Goal: Transaction & Acquisition: Purchase product/service

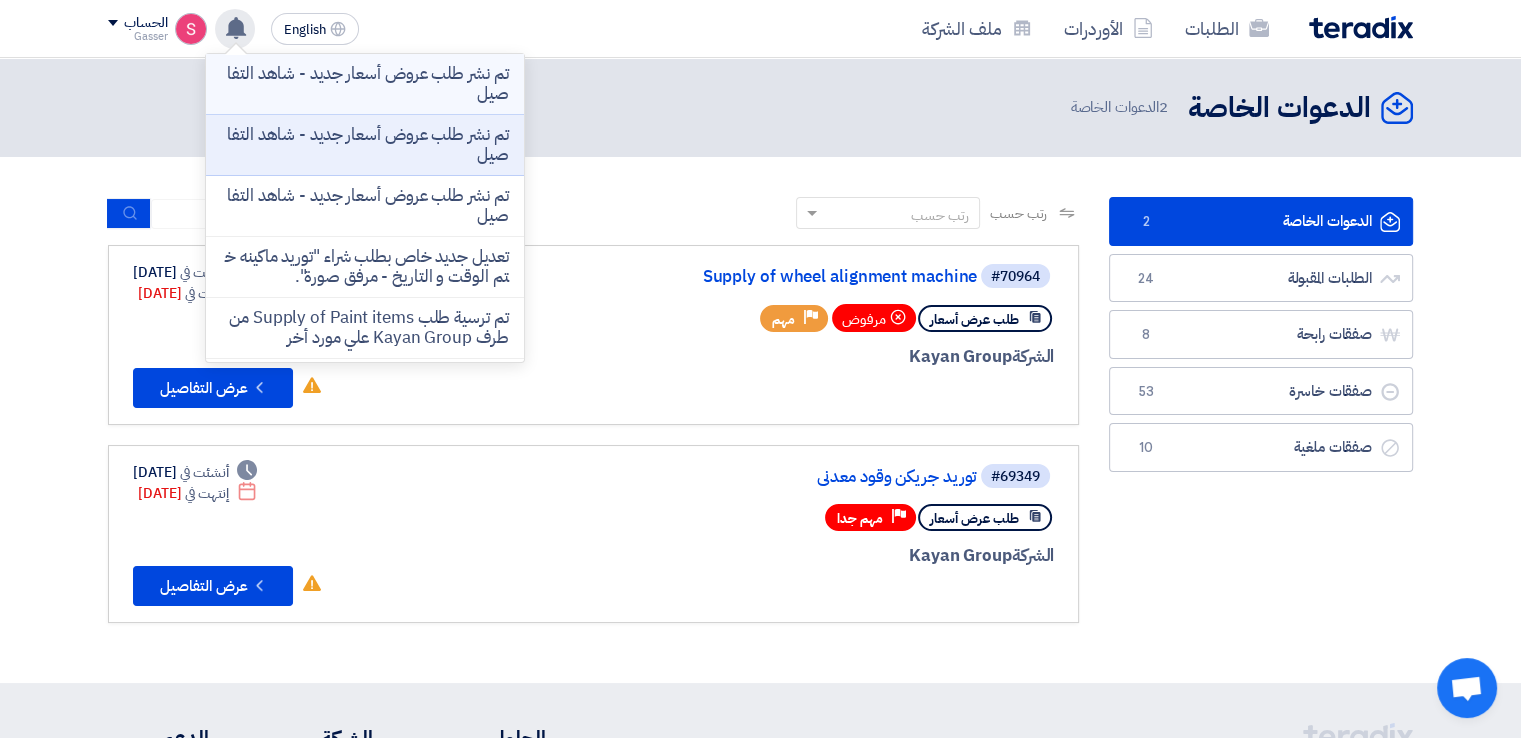
click at [444, 73] on p "تم نشر طلب عروض أسعار جديد - شاهد التفاصيل" at bounding box center [365, 84] width 286 height 40
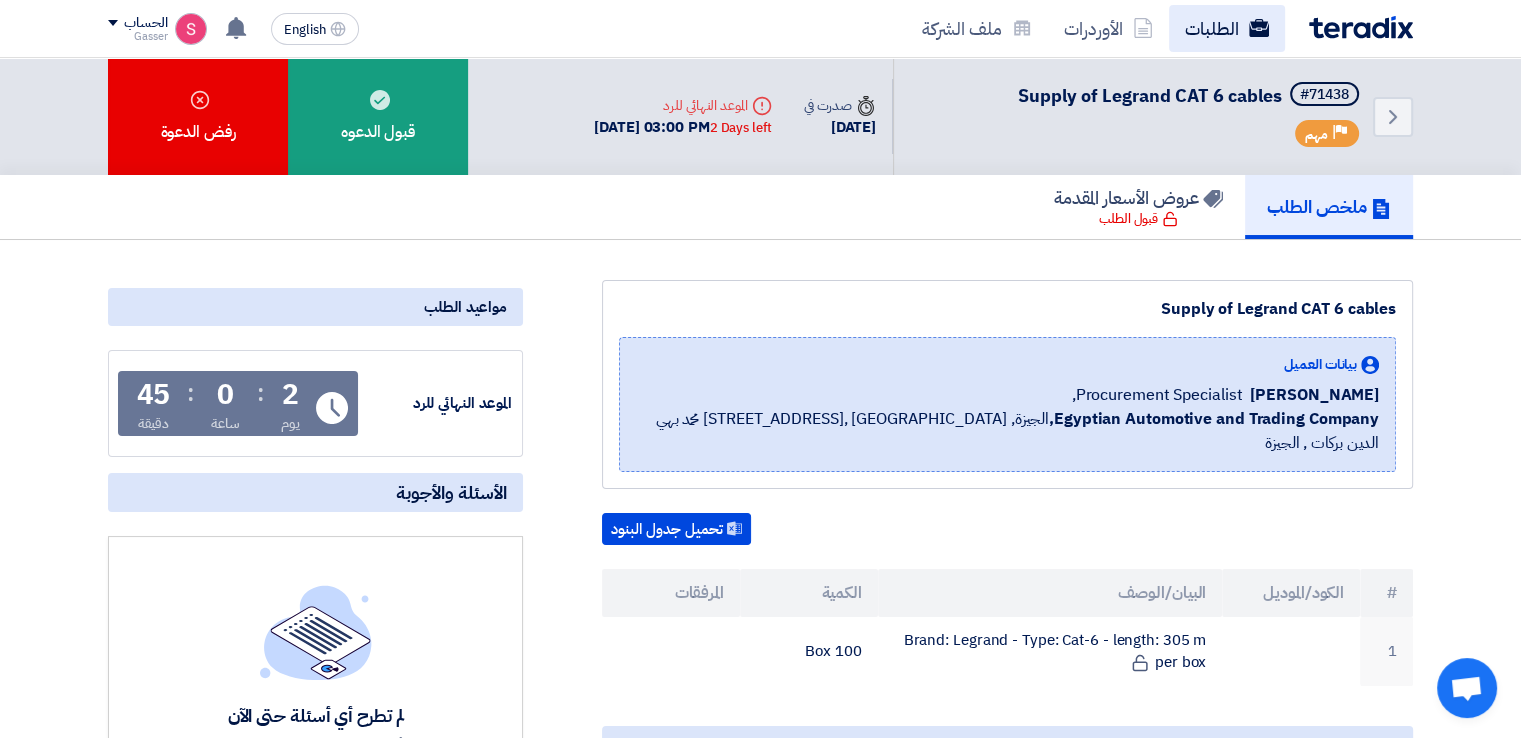
click at [1210, 32] on link "الطلبات" at bounding box center [1227, 28] width 116 height 47
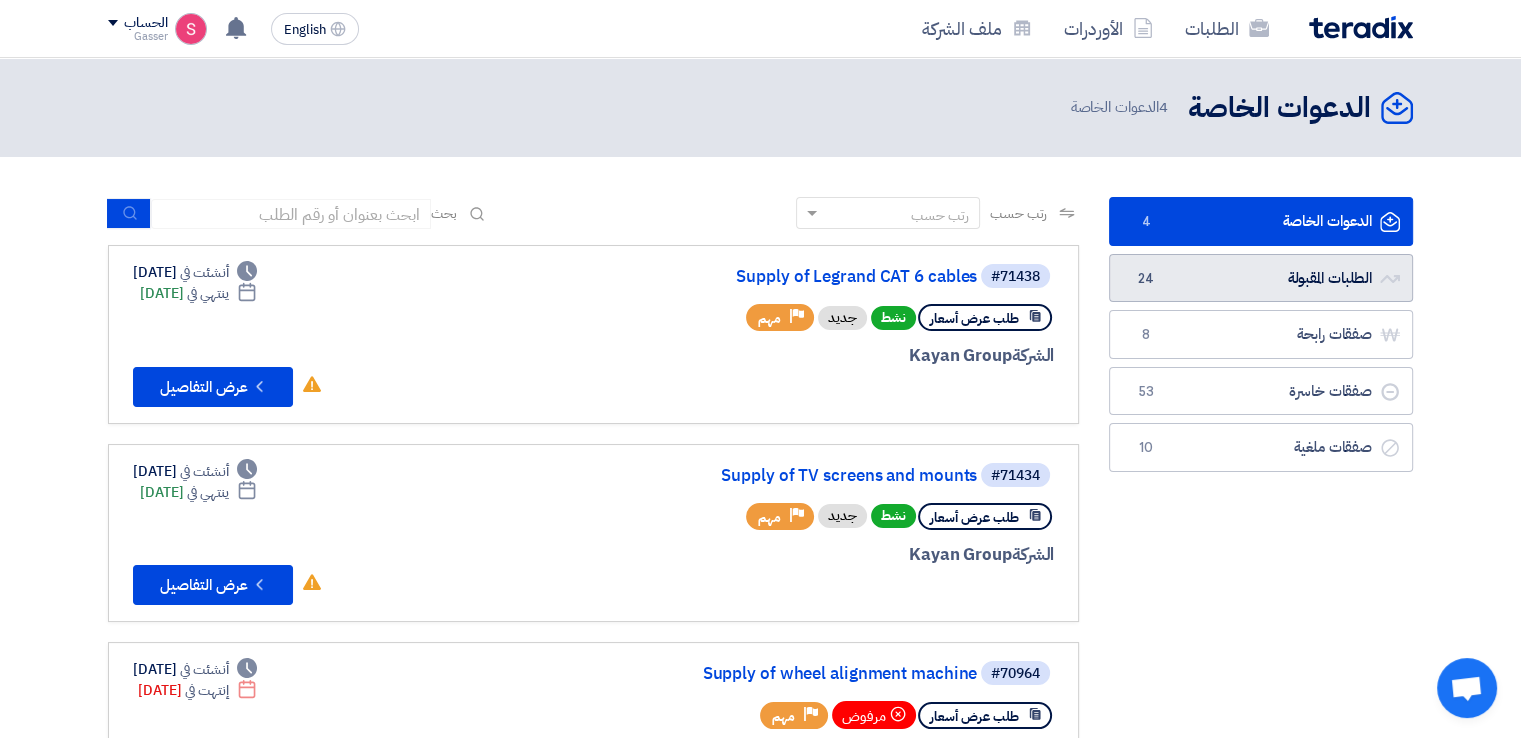
click at [1234, 290] on link "الطلبات المقبولة الطلبات المقبولة 24" at bounding box center [1261, 278] width 304 height 49
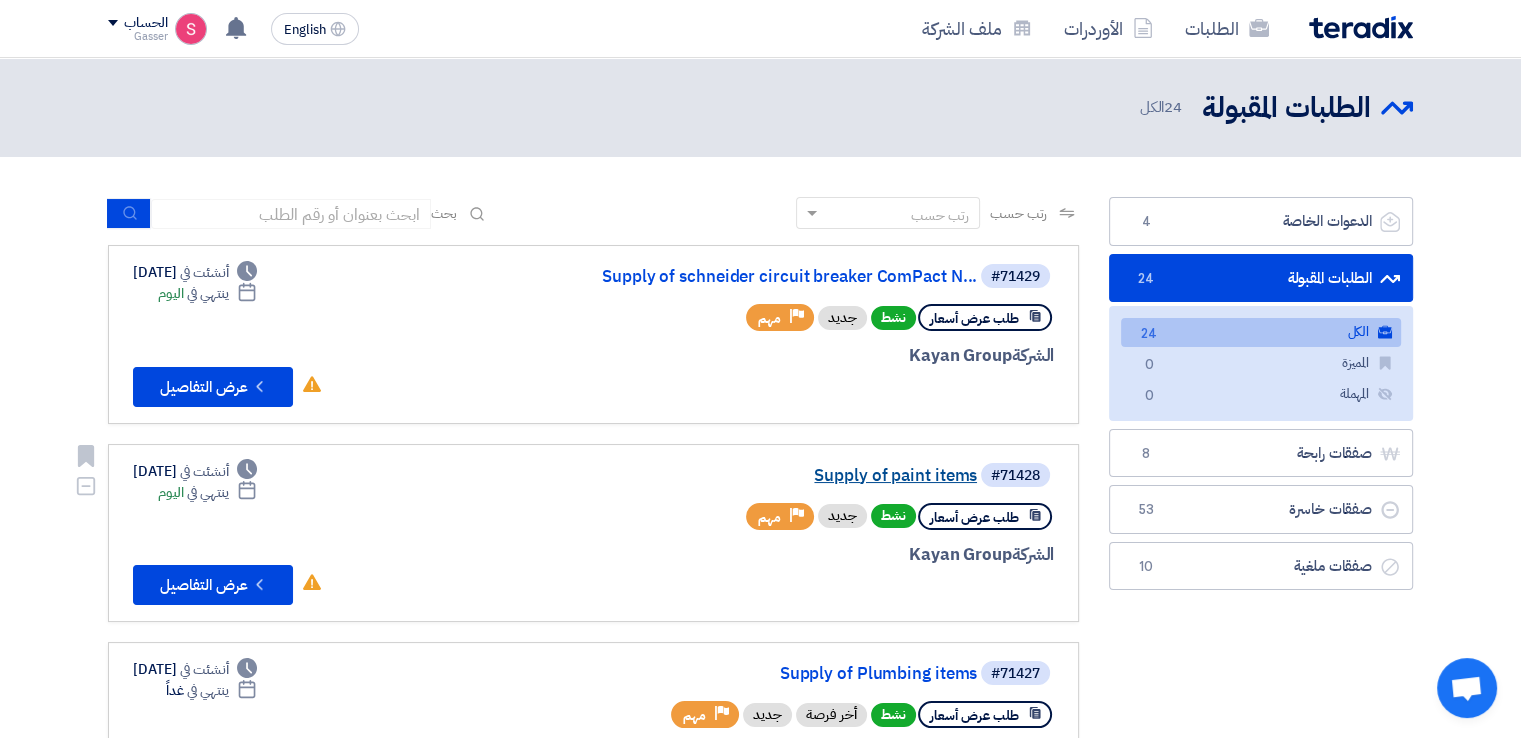
click at [937, 476] on link "Supply of paint items" at bounding box center [777, 476] width 400 height 18
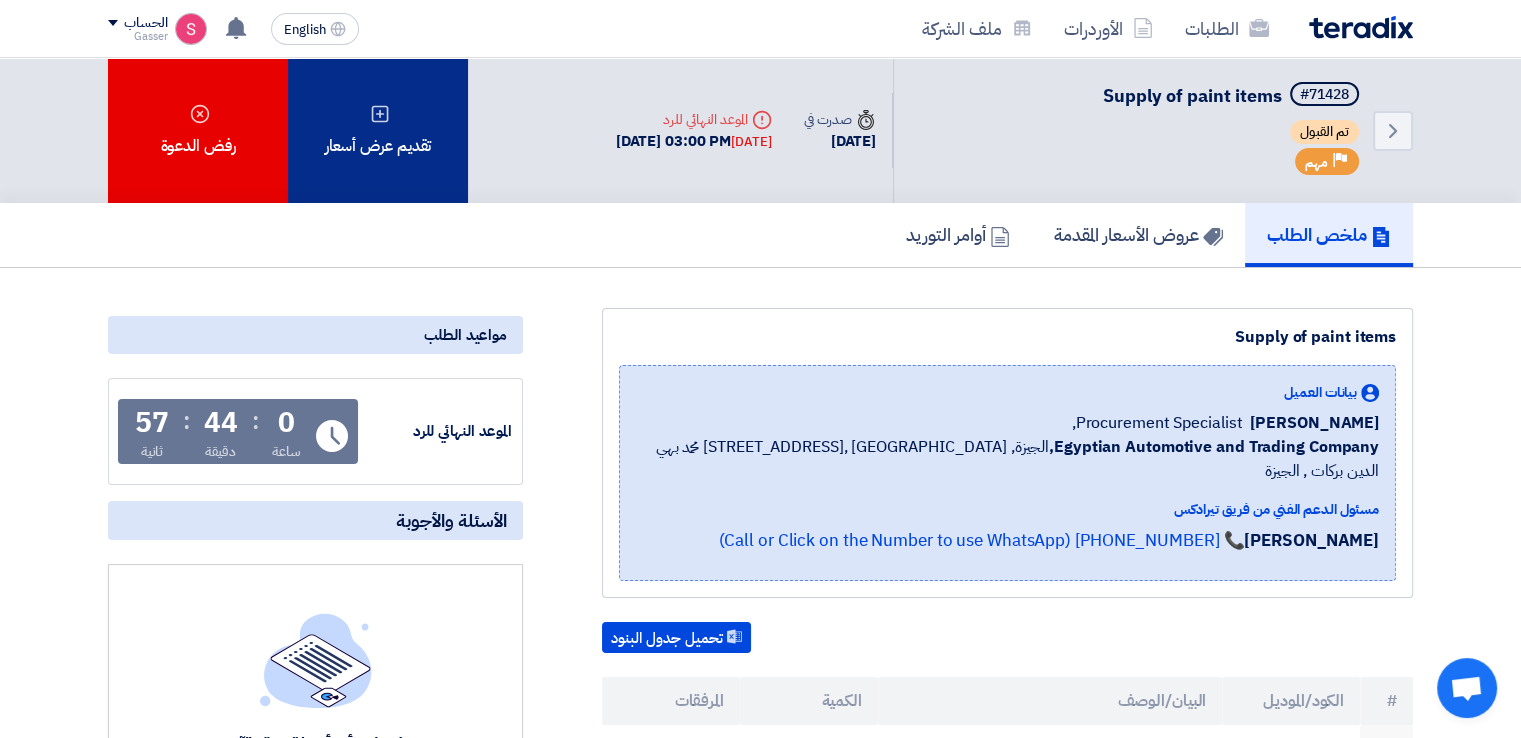
click at [373, 137] on div "تقديم عرض أسعار" at bounding box center [378, 130] width 180 height 145
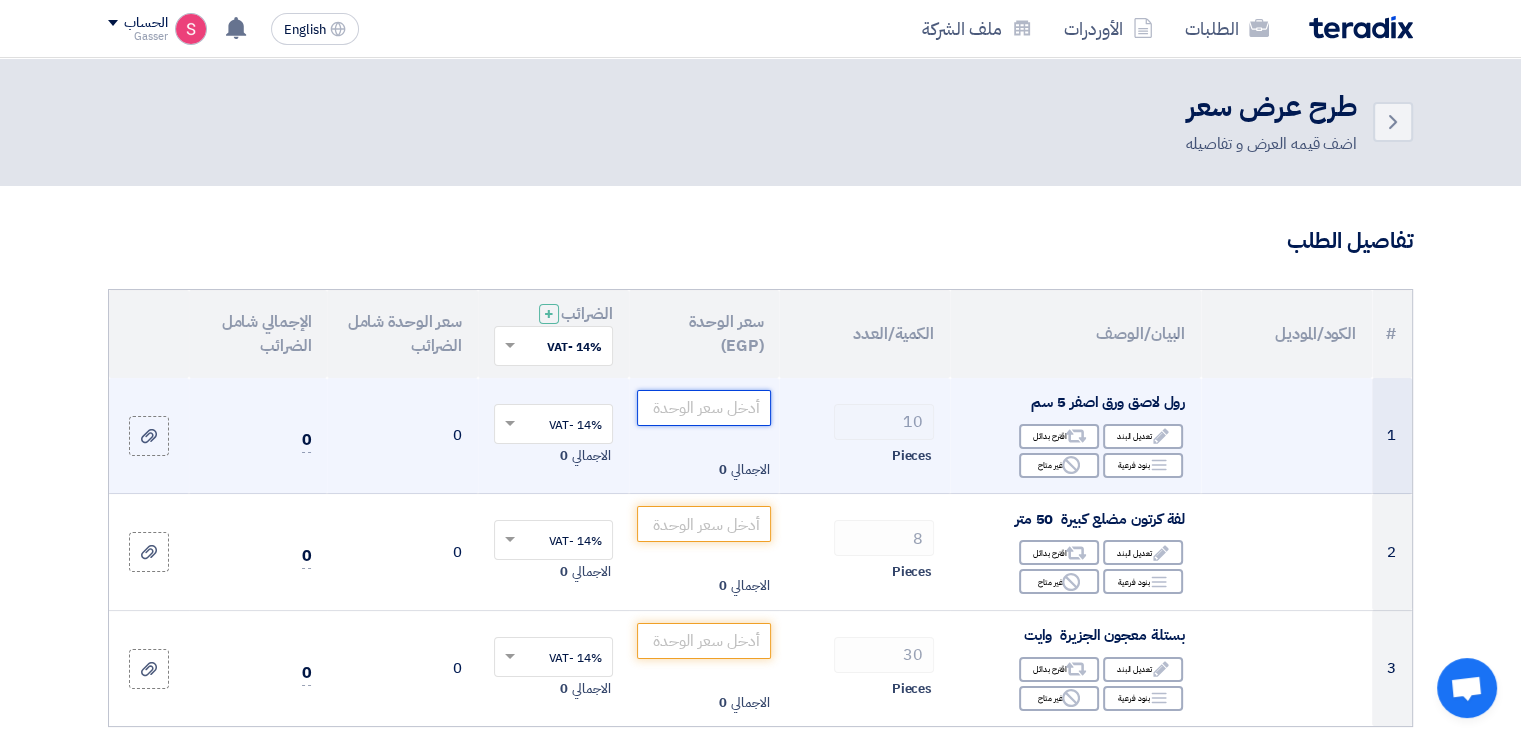
click at [702, 392] on input "number" at bounding box center [704, 408] width 135 height 36
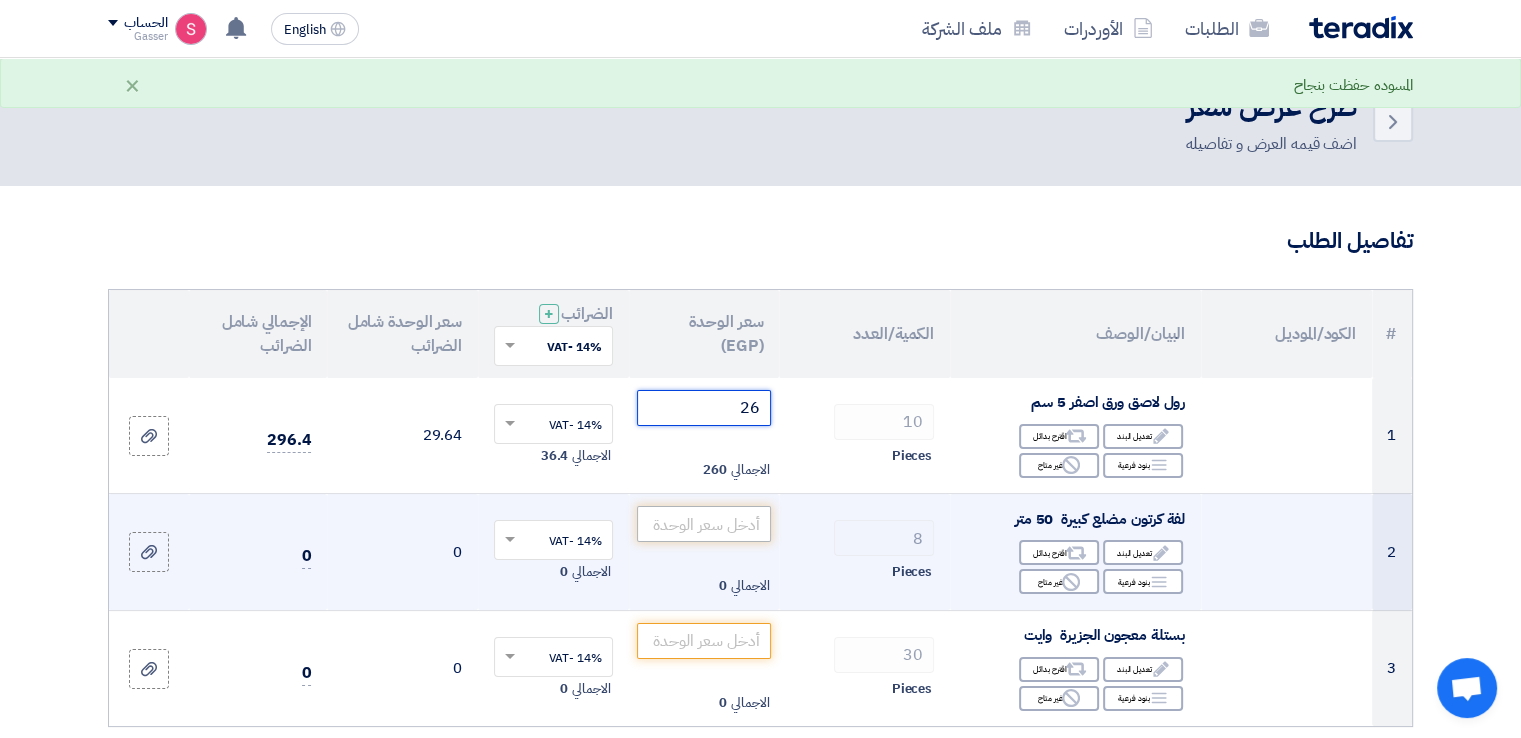
type input "26"
click at [709, 529] on input "number" at bounding box center [704, 524] width 135 height 36
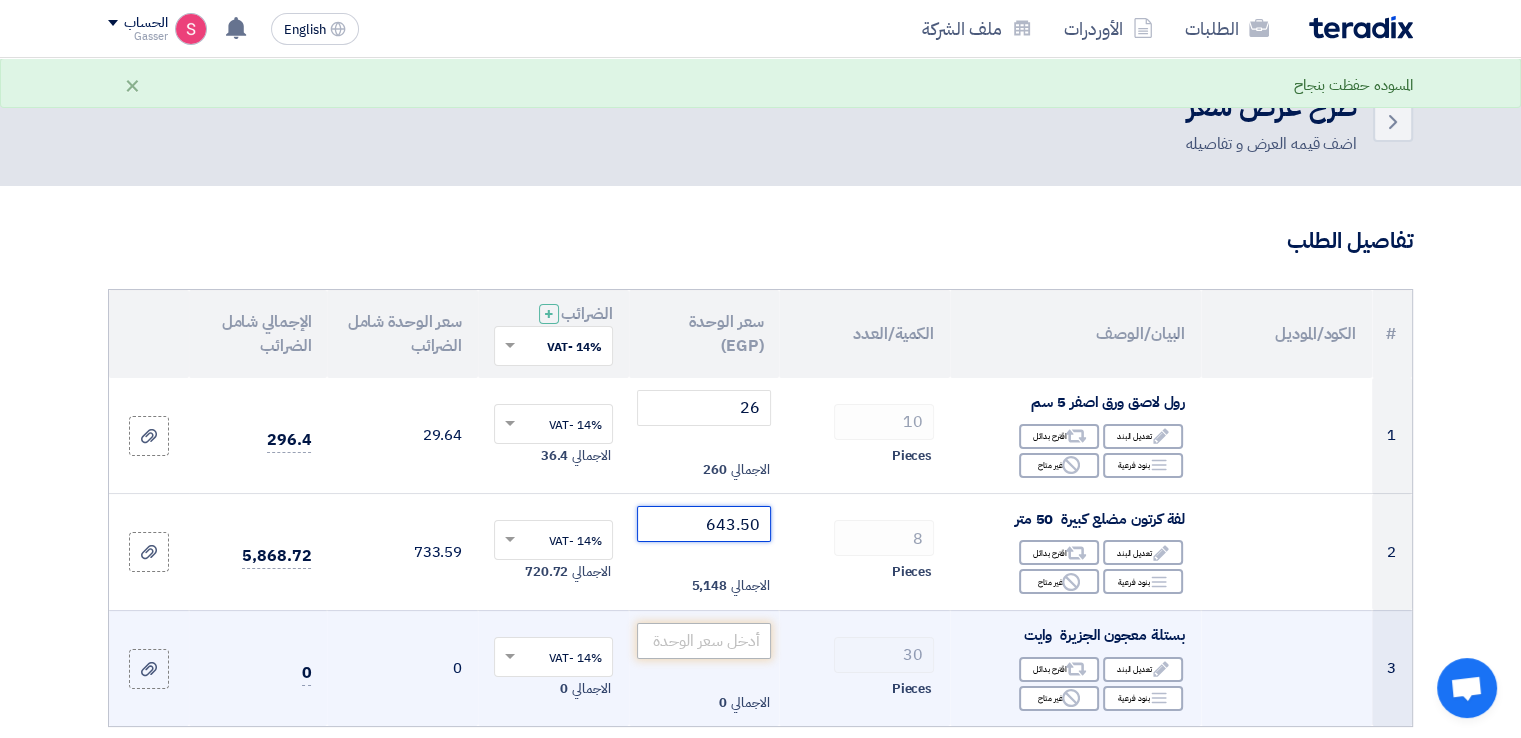
type input "643.50"
click at [696, 644] on input "number" at bounding box center [704, 641] width 135 height 36
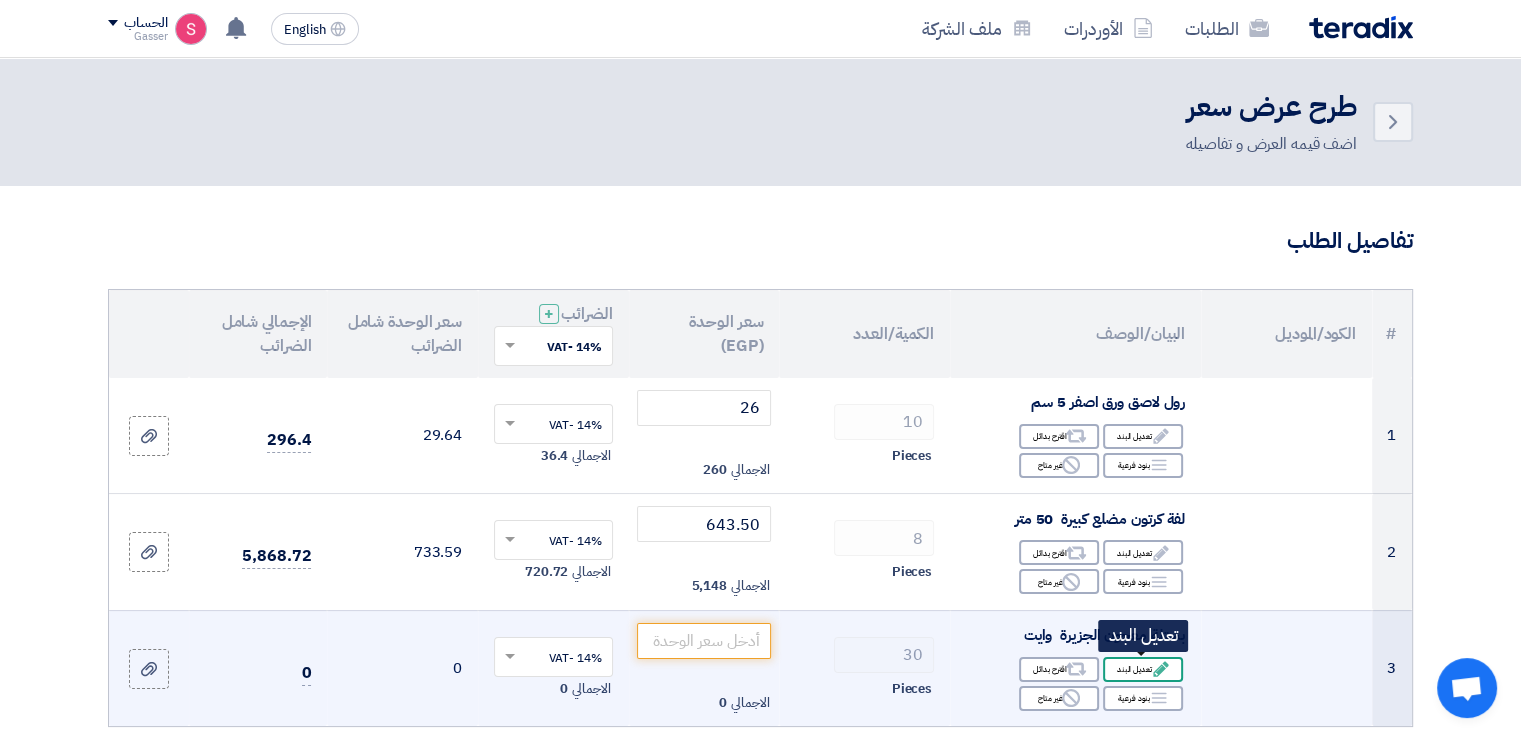
click at [1140, 668] on div "Edit تعديل البند" at bounding box center [1143, 669] width 80 height 25
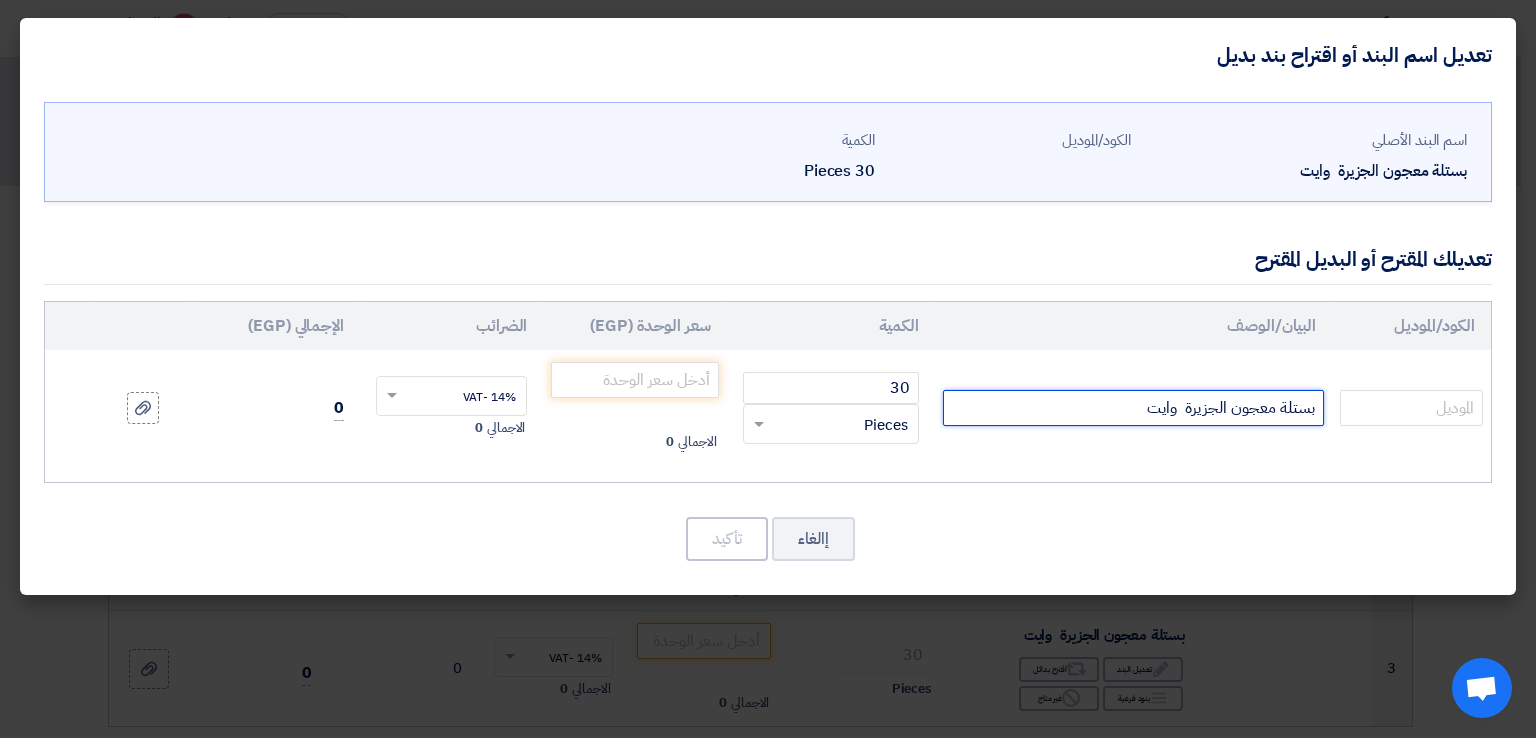
drag, startPoint x: 1231, startPoint y: 413, endPoint x: 840, endPoint y: 419, distance: 391.0
click at [857, 413] on tr "بستلة معجون الجزيرة وايت 30 RFQ_STEP1.ITEMS.2.TYPE_PLACEHOLDER × Pieces" at bounding box center [768, 408] width 1446 height 116
type input "بستلة معجون GLC ابيض 15 كيلو"
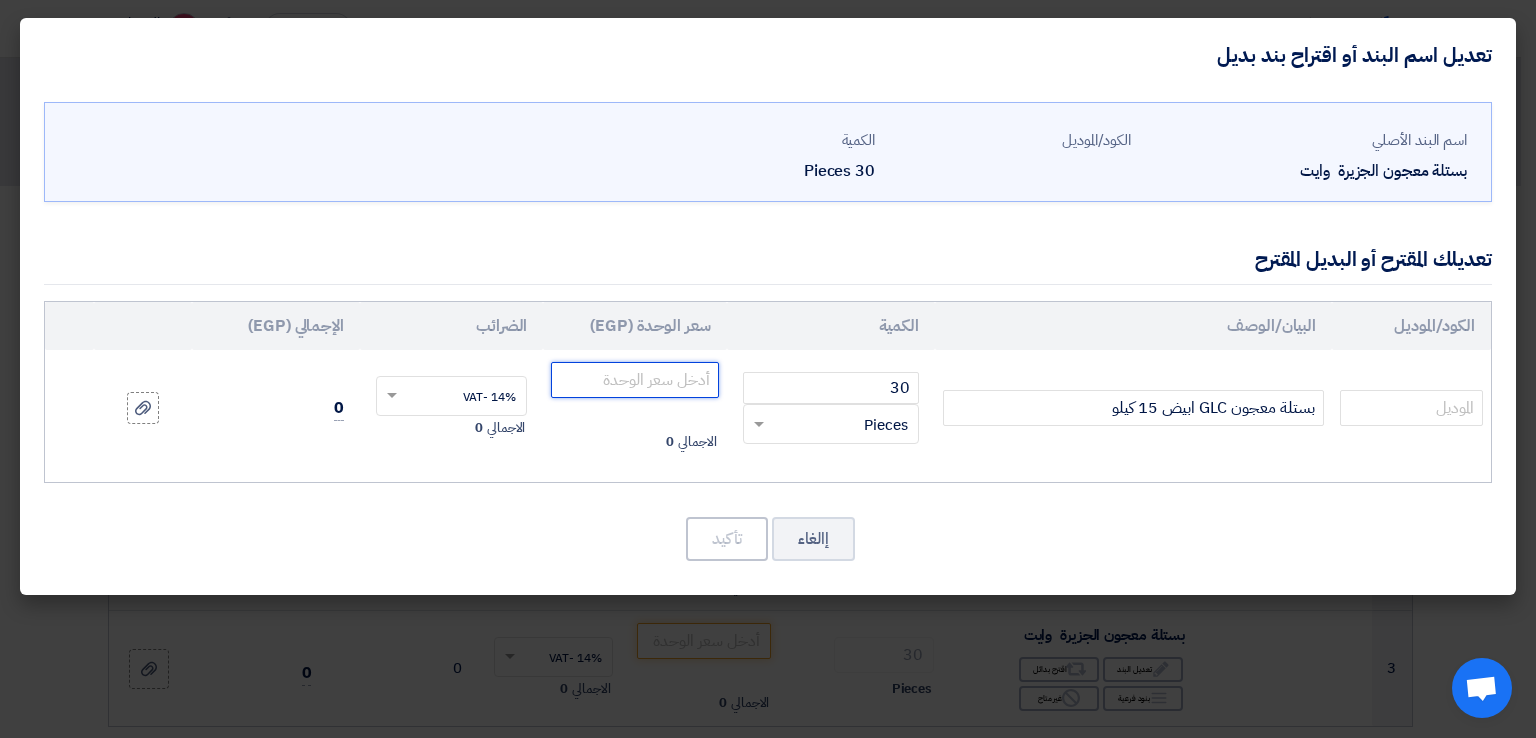
click at [672, 381] on input "number" at bounding box center [634, 380] width 167 height 36
type input "292.50"
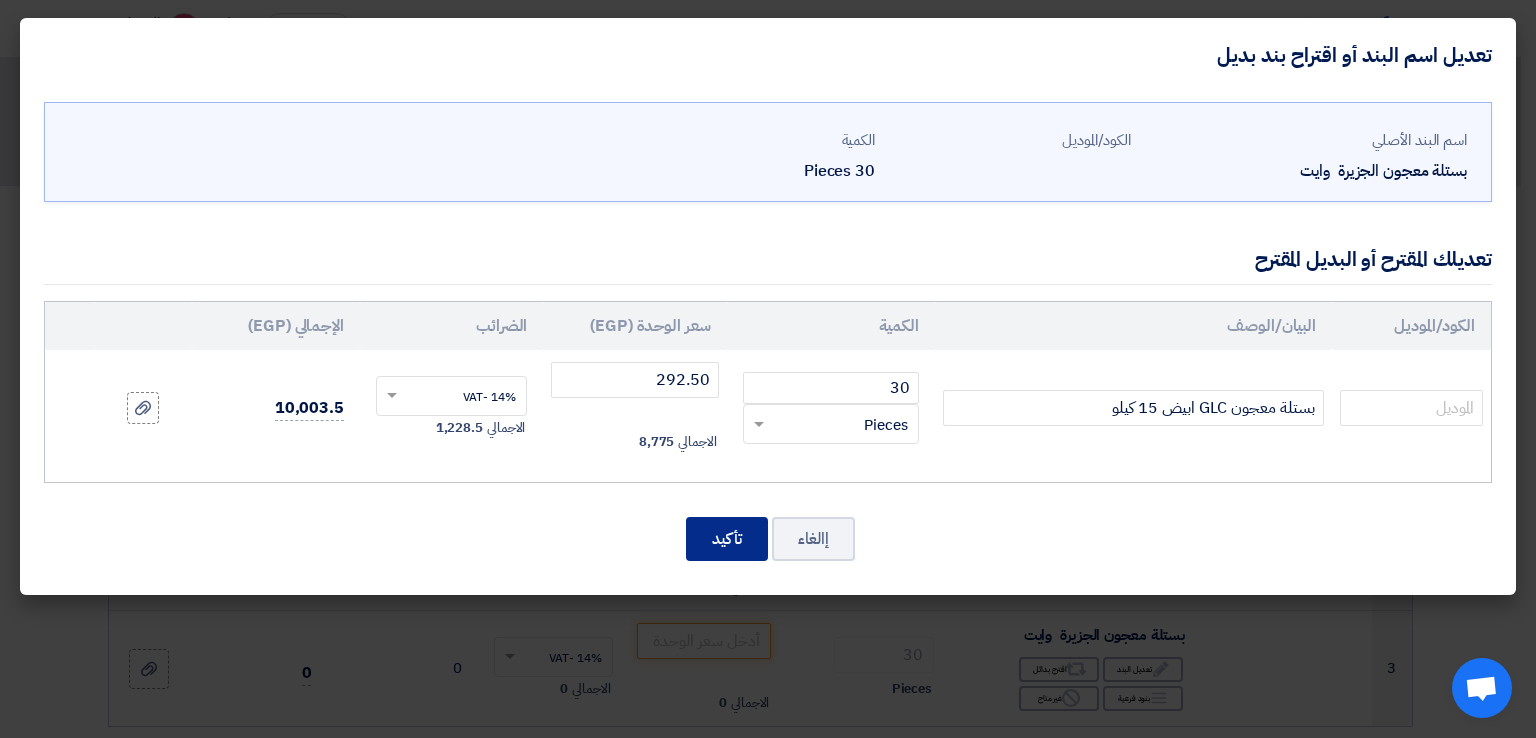
click at [720, 546] on button "تأكيد" at bounding box center [727, 539] width 82 height 44
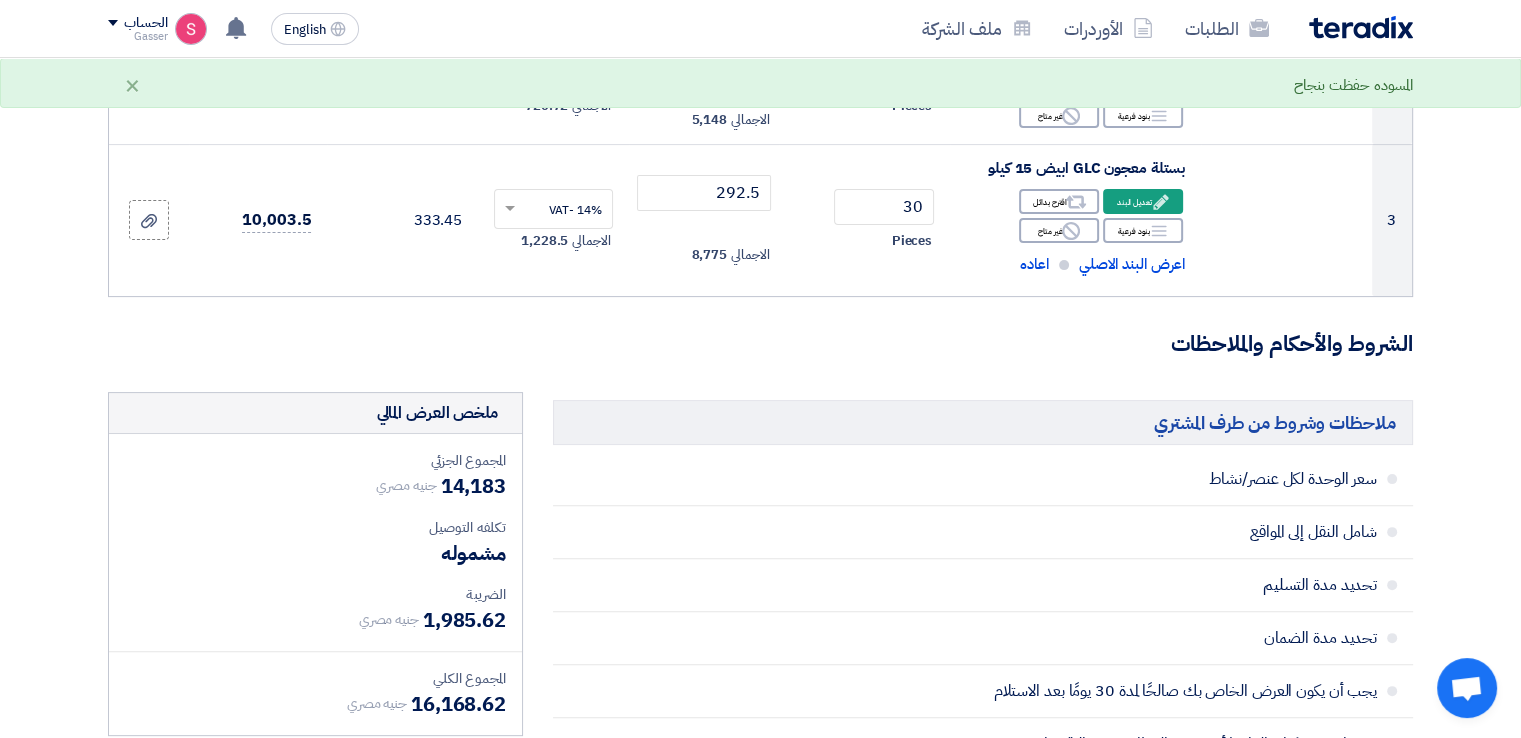
scroll to position [933, 0]
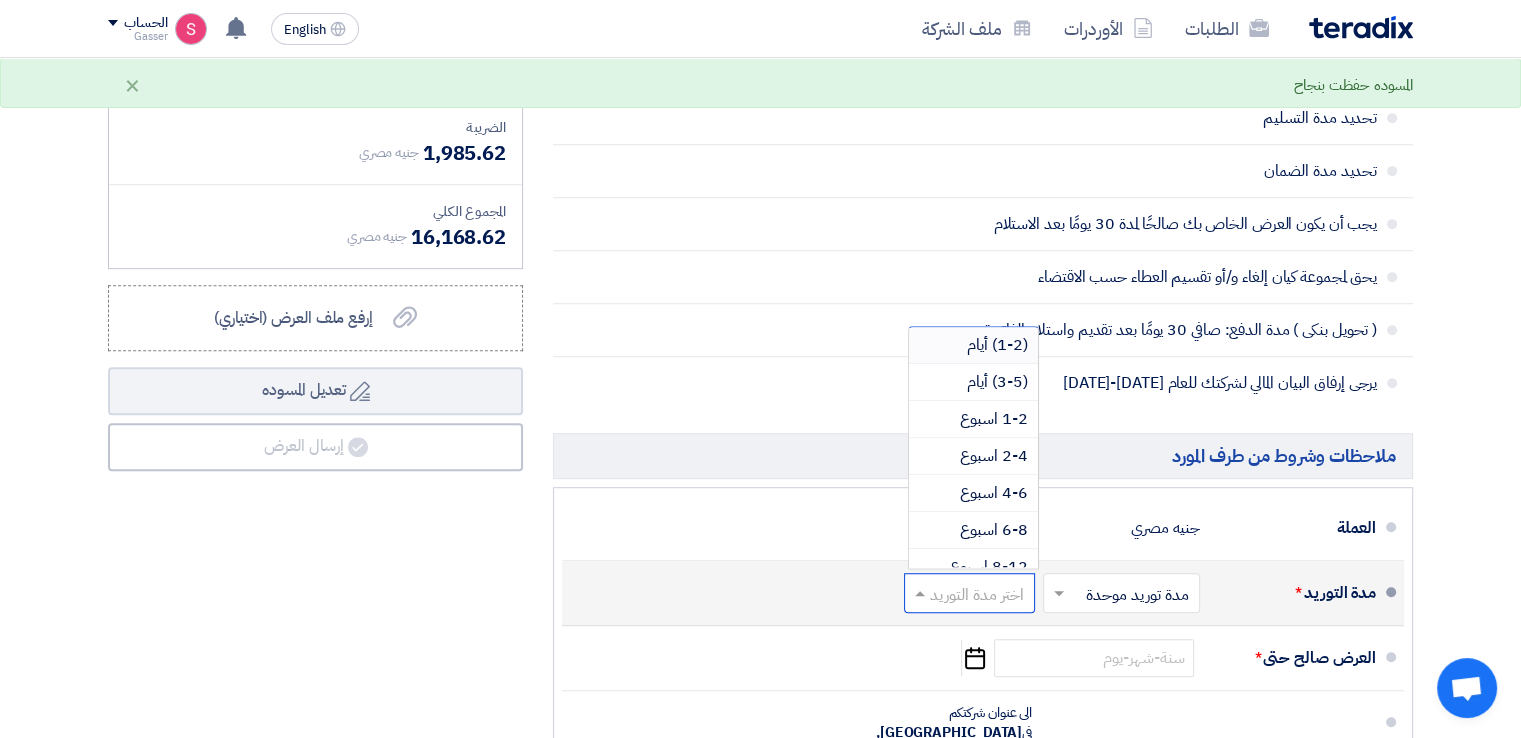
click at [968, 594] on input "text" at bounding box center [965, 594] width 121 height 29
click at [996, 438] on div "2-4 اسبوع" at bounding box center [973, 456] width 129 height 37
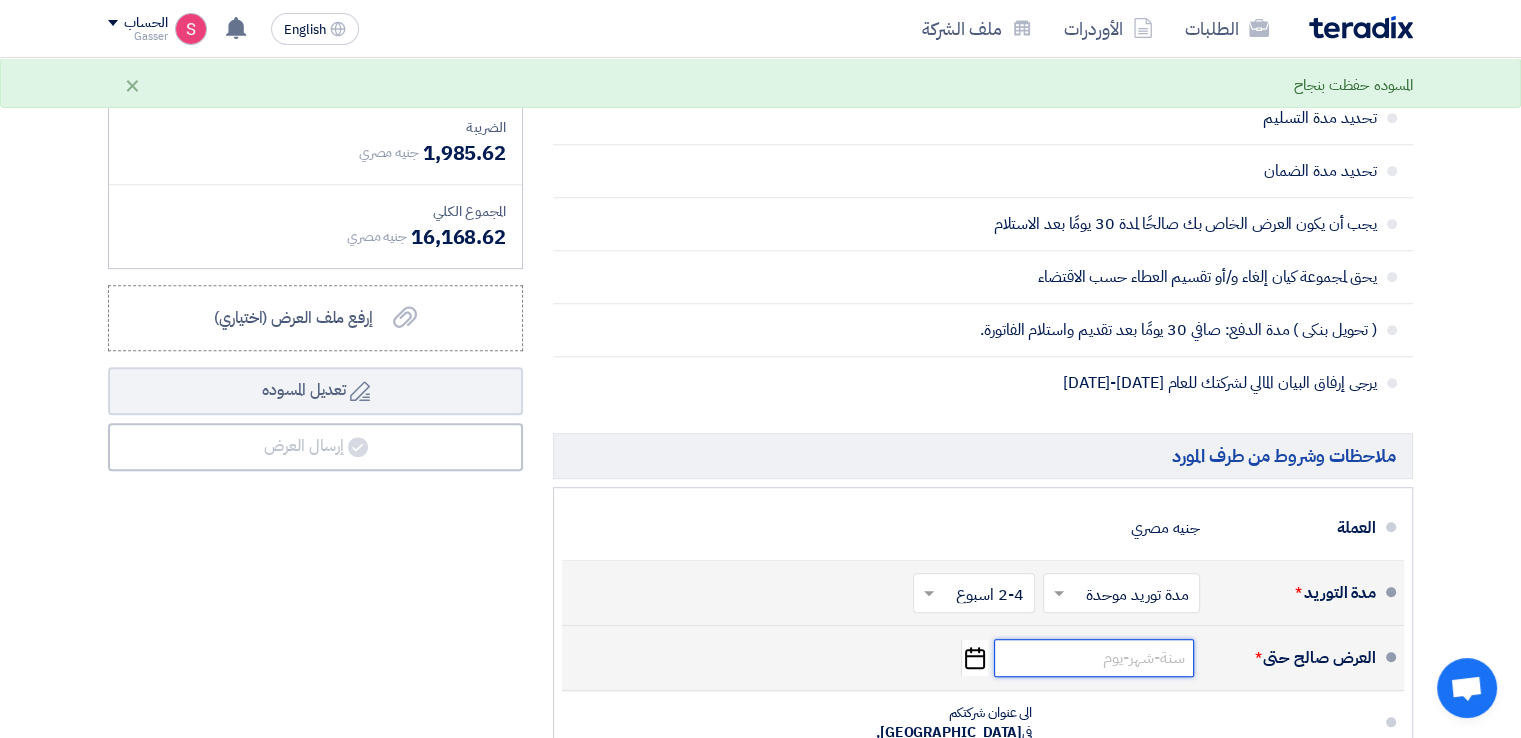
click at [1182, 661] on input at bounding box center [1094, 658] width 200 height 38
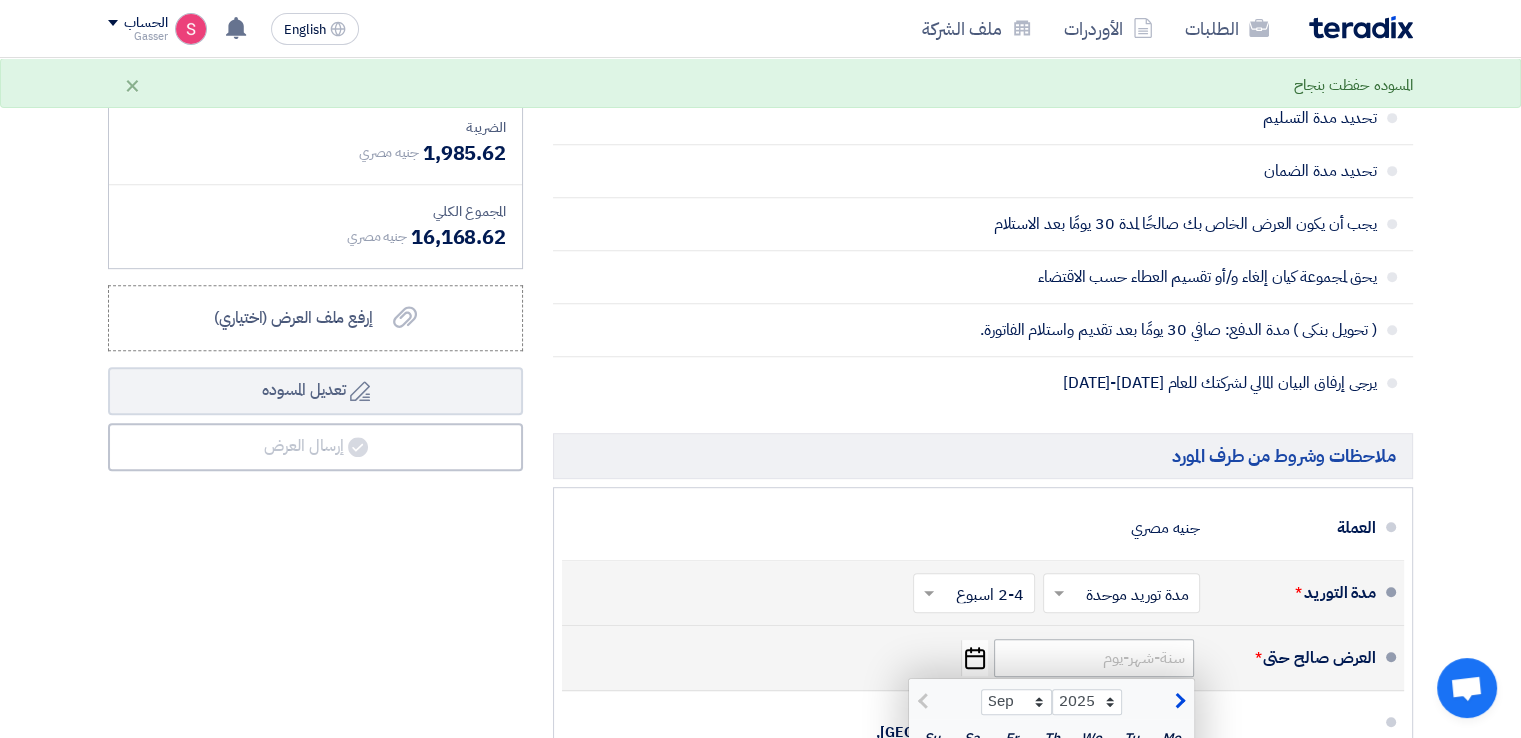
scroll to position [1400, 0]
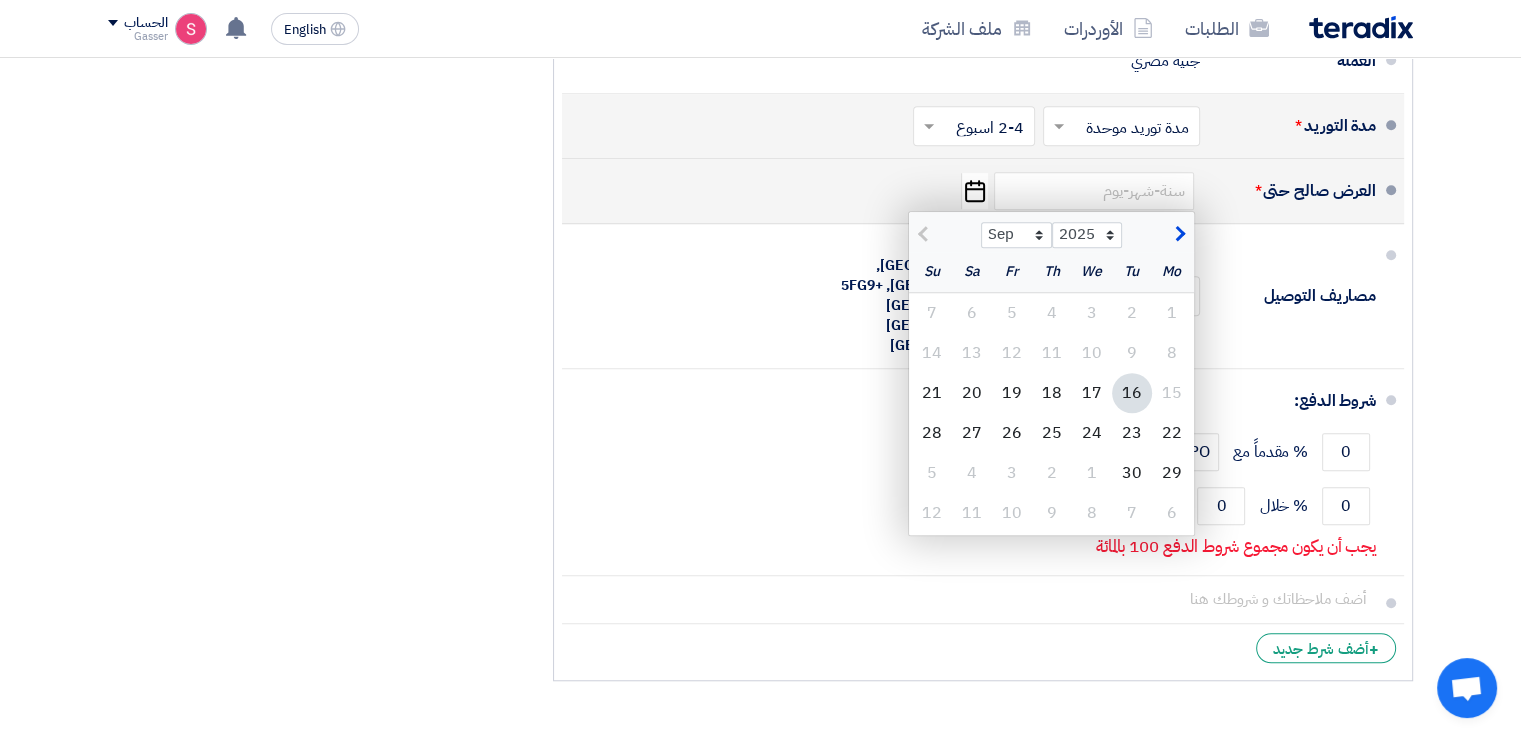
click at [1154, 413] on div "22" at bounding box center [1172, 433] width 40 height 40
type input "[DATE]"
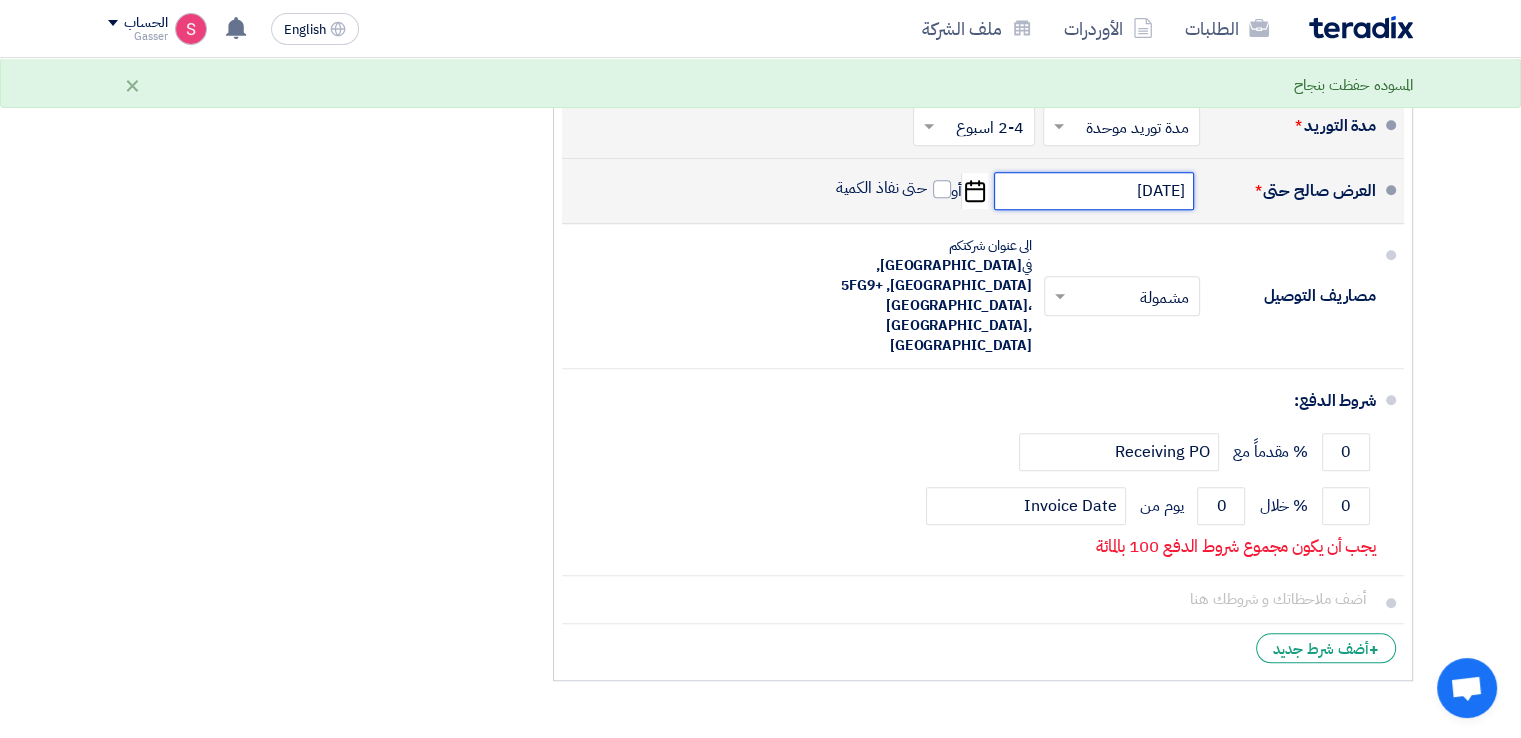
click at [1081, 189] on input "[DATE]" at bounding box center [1094, 191] width 200 height 38
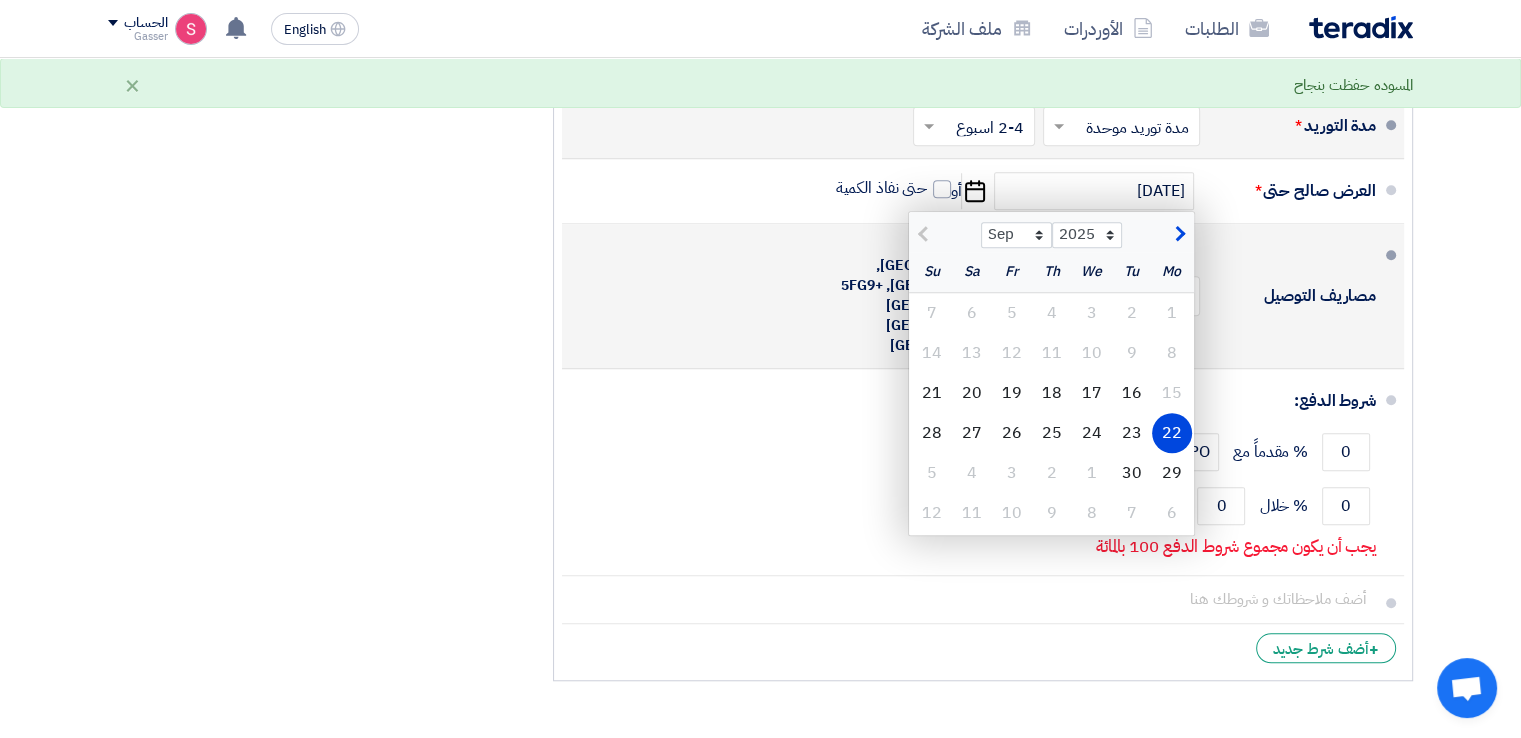
click at [1294, 305] on div "مصاريف التوصيل × مشمولة × الى عنوان شركتكم في [GEOGRAPHIC_DATA], [GEOGRAPHIC_DA…" at bounding box center [977, 296] width 798 height 128
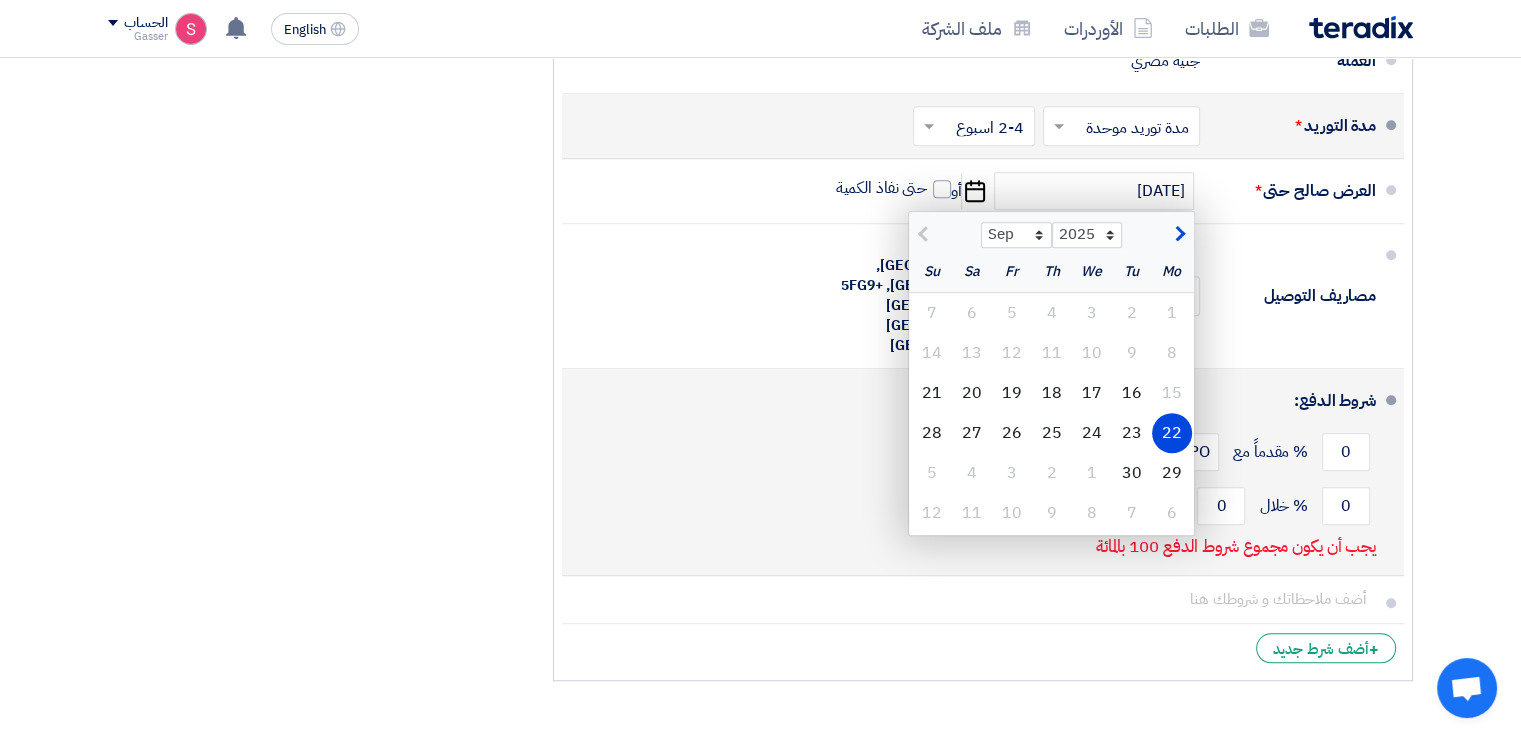
click at [752, 483] on div "0 % خلال 0 يوم من Invoice Date" at bounding box center [977, 506] width 798 height 54
click at [1353, 487] on input "0" at bounding box center [1346, 506] width 48 height 38
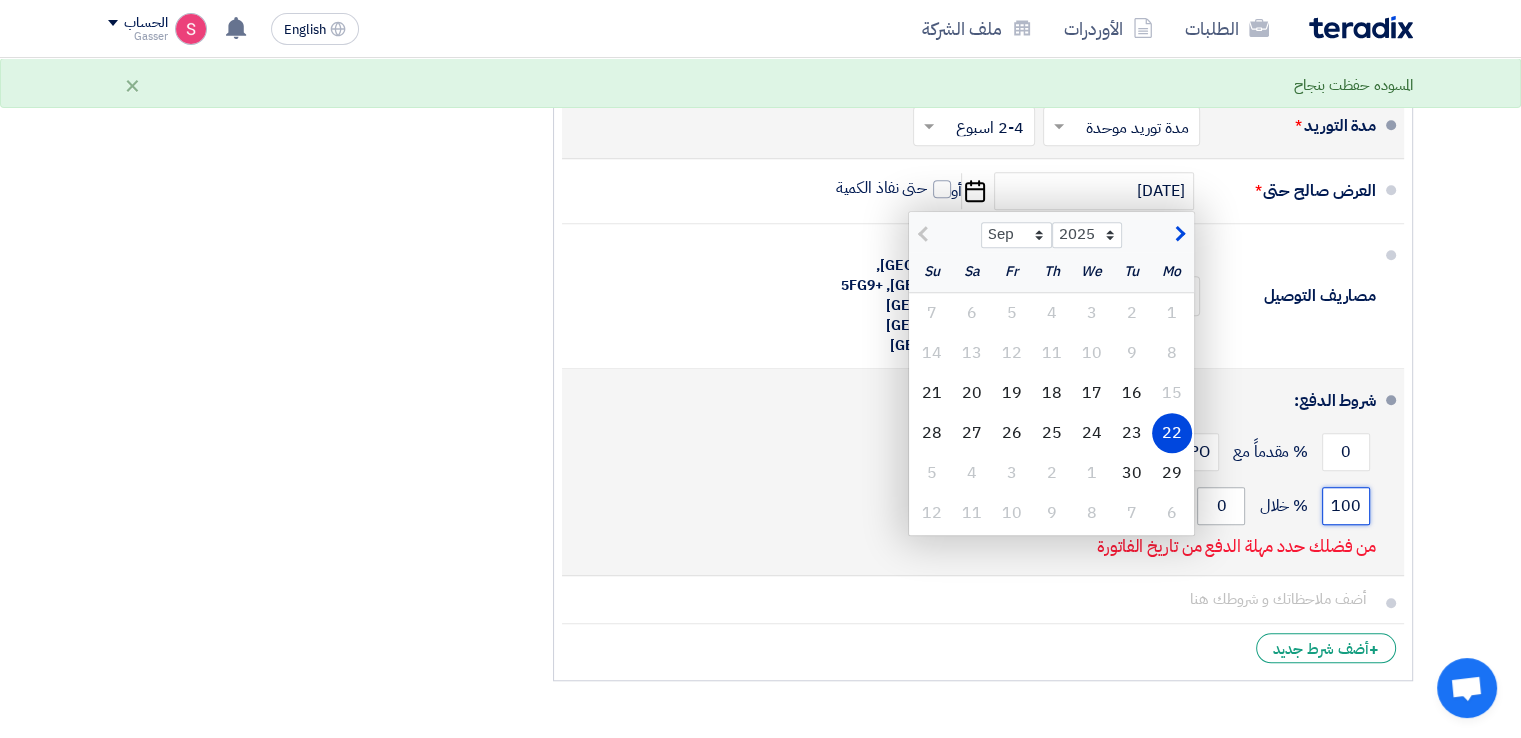
type input "100"
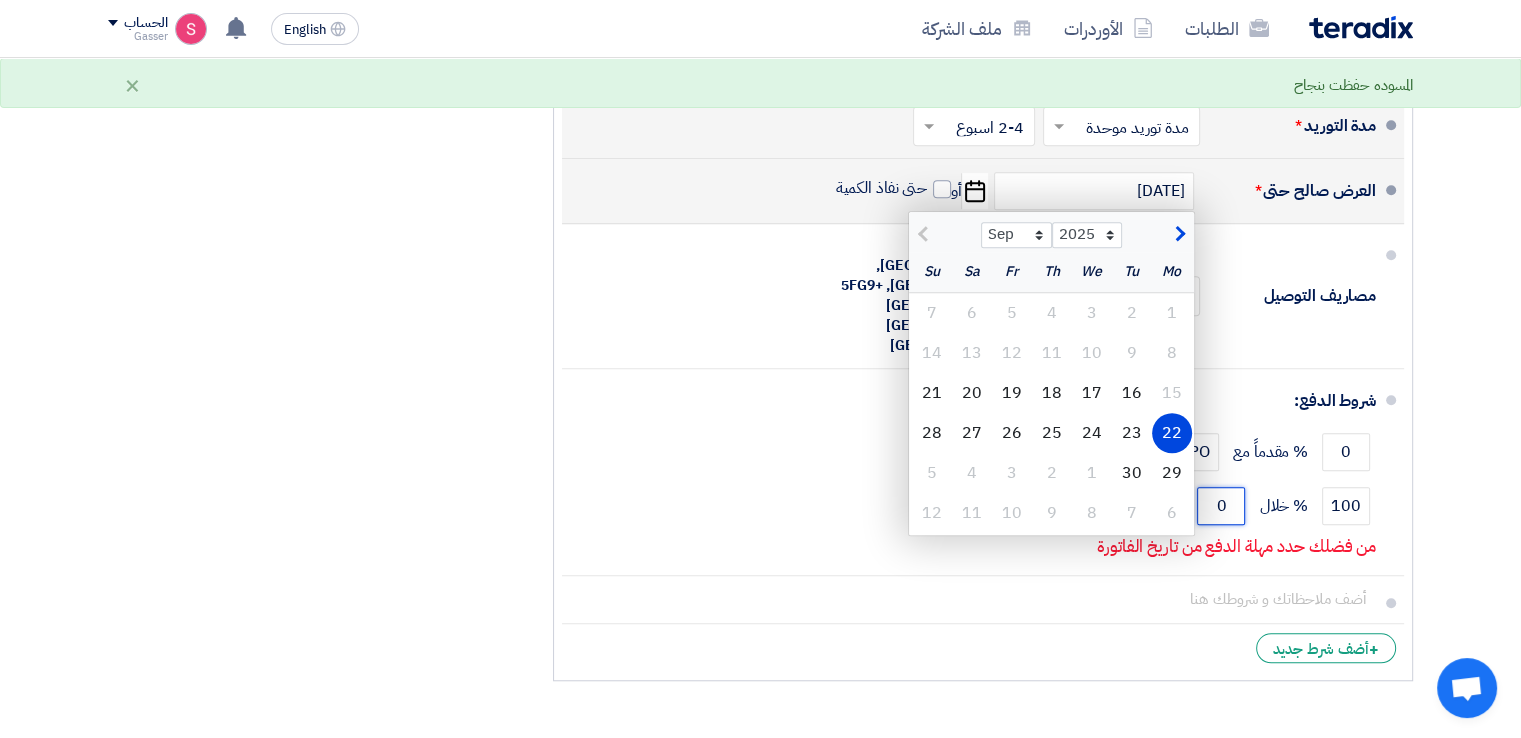
drag, startPoint x: 1224, startPoint y: 462, endPoint x: 1193, endPoint y: 462, distance: 31.0
click at [1204, 487] on input "0" at bounding box center [1221, 506] width 48 height 38
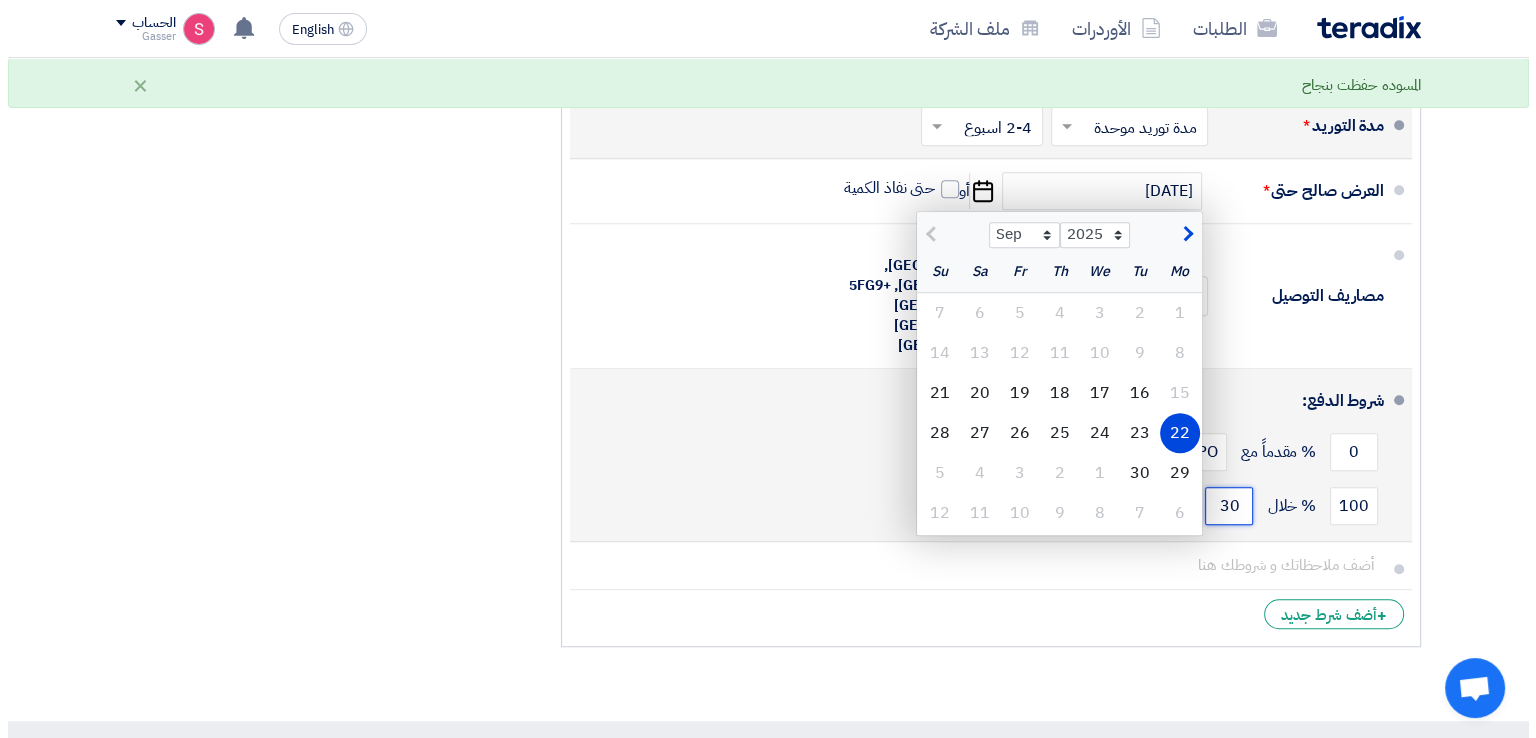
scroll to position [933, 0]
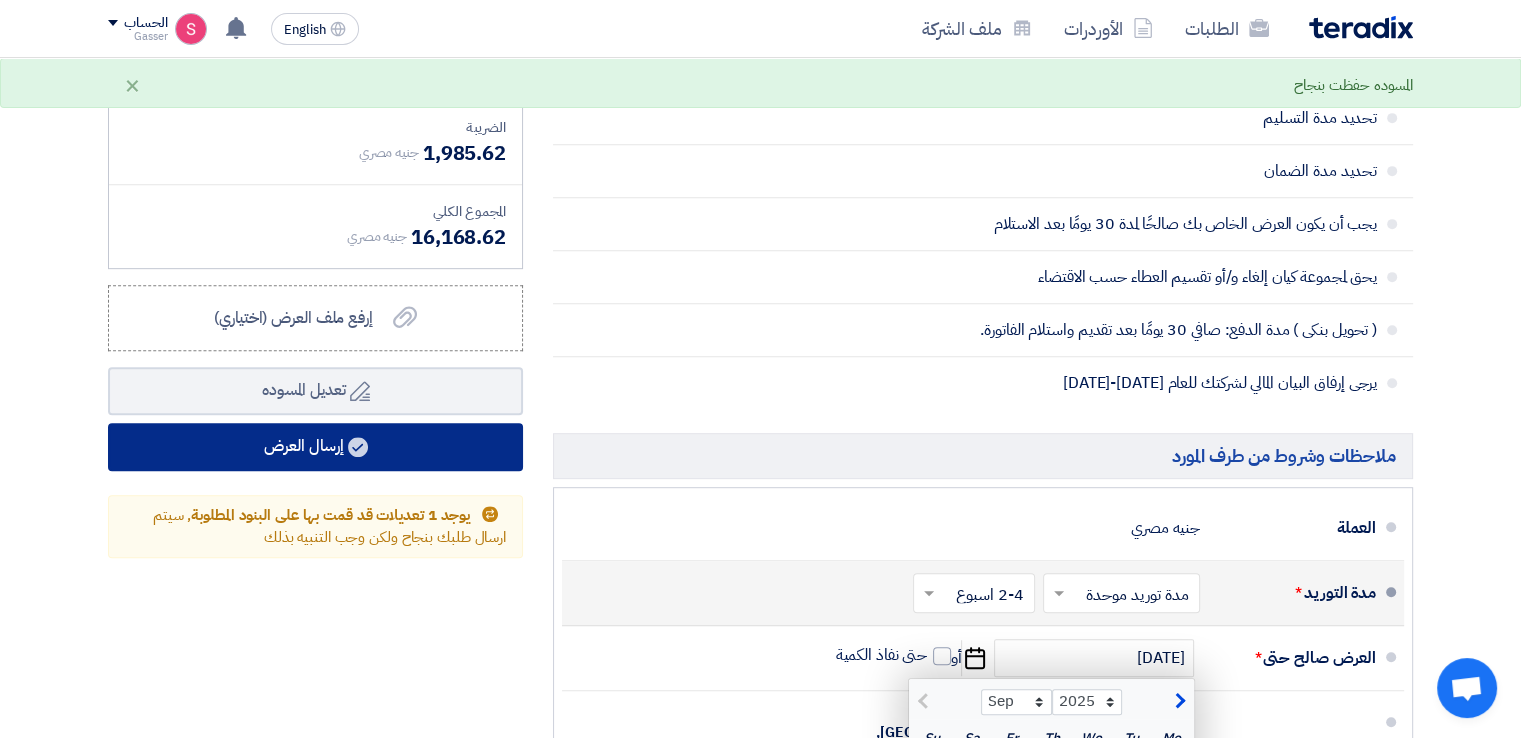
type input "30"
click at [465, 426] on button "إرسال العرض" at bounding box center [315, 447] width 415 height 48
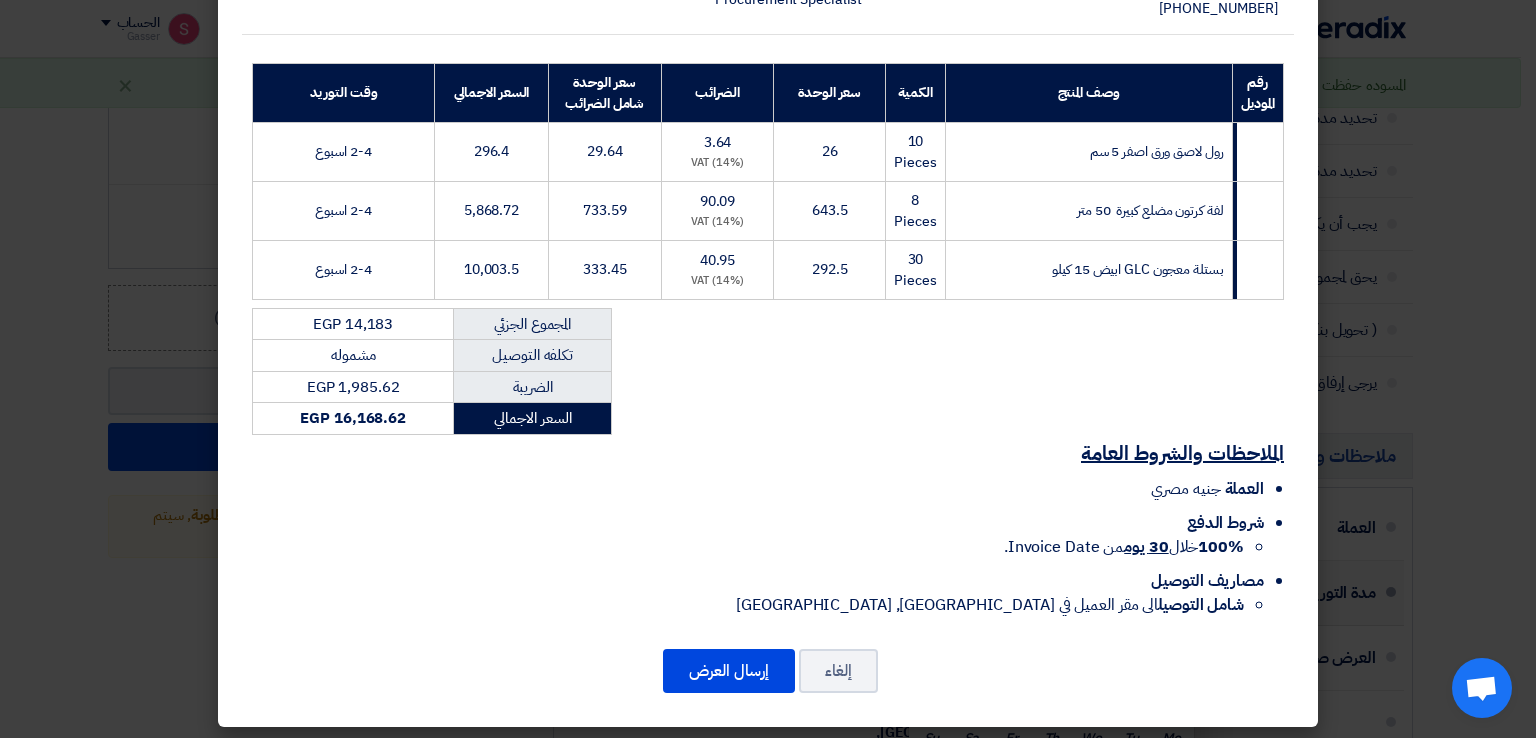
scroll to position [288, 0]
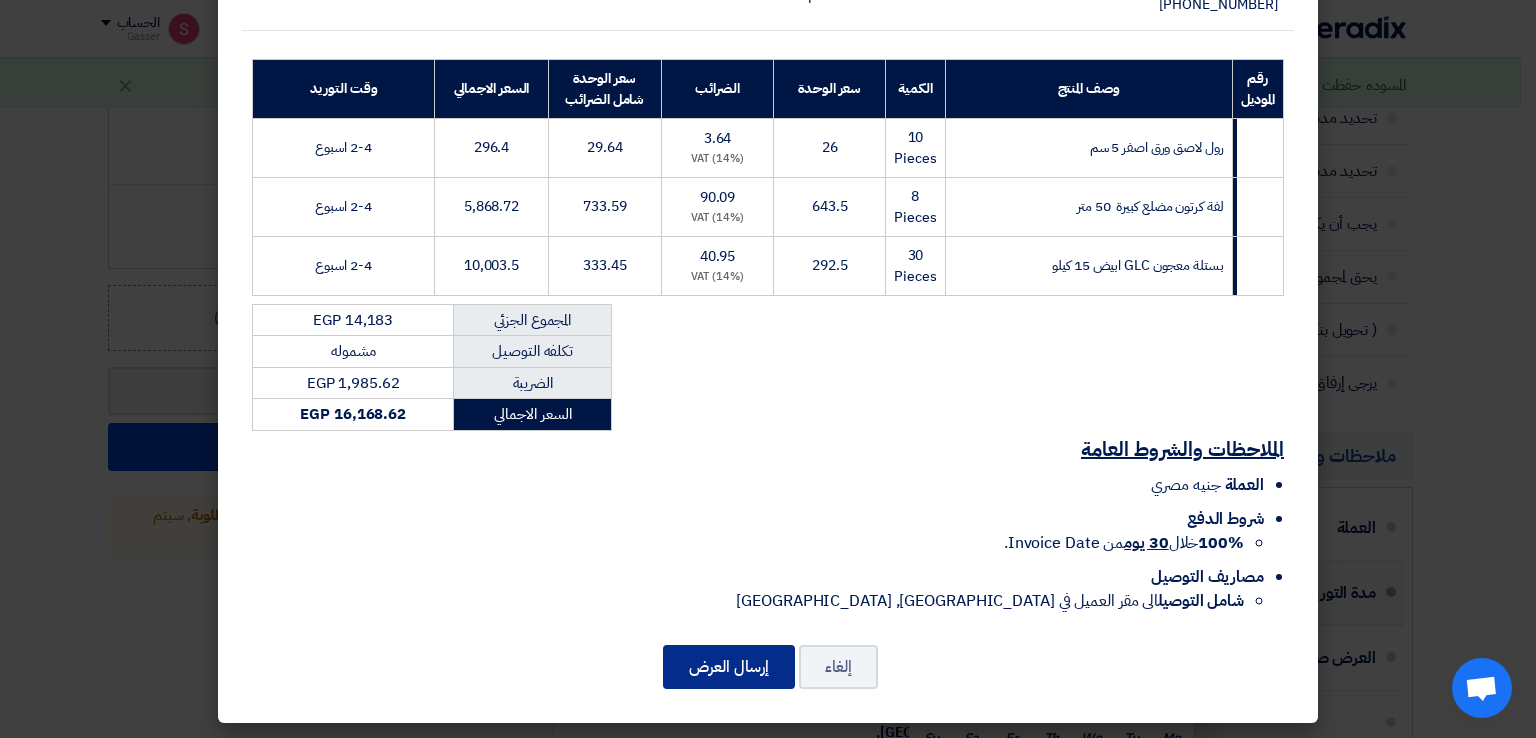
click at [755, 678] on button "إرسال العرض" at bounding box center [729, 667] width 132 height 44
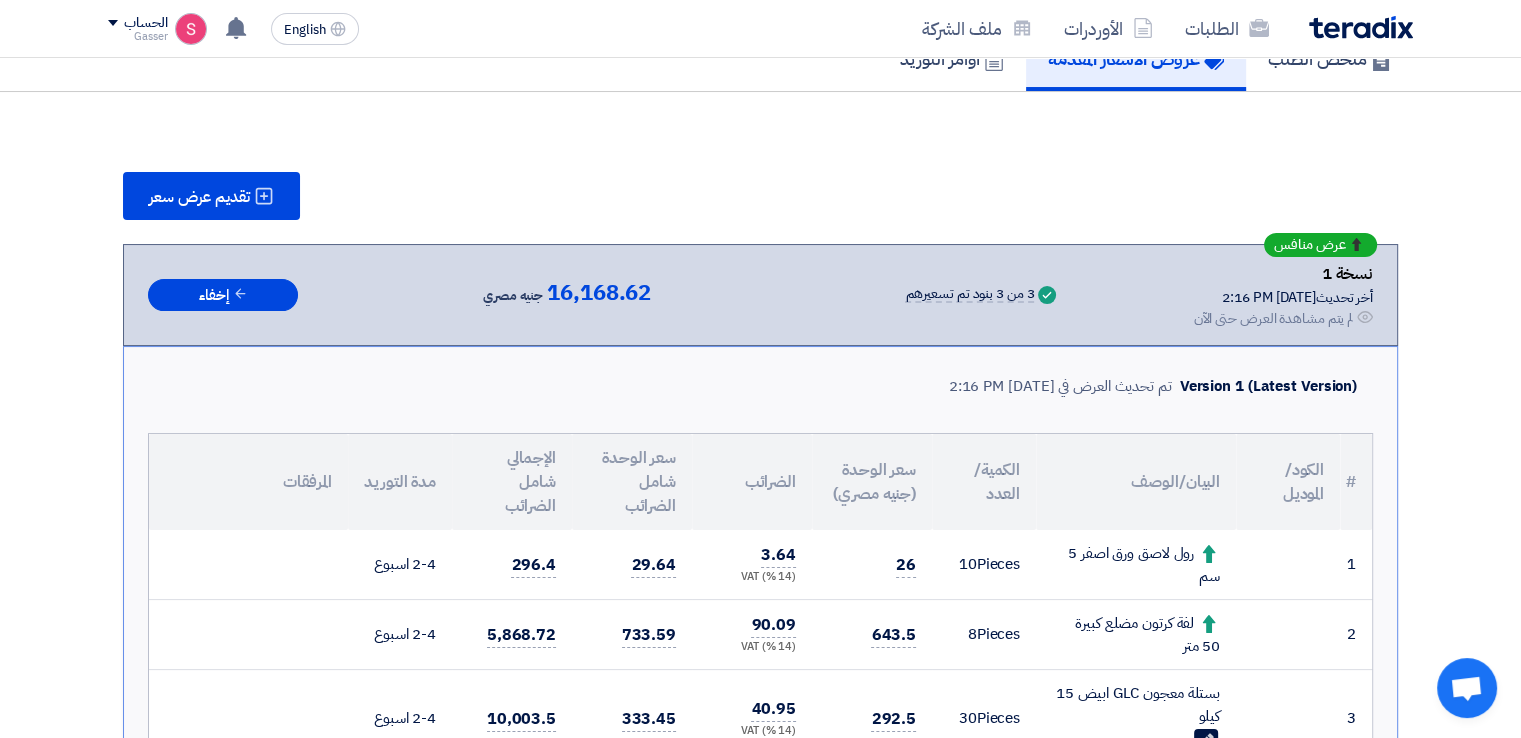
scroll to position [1200, 0]
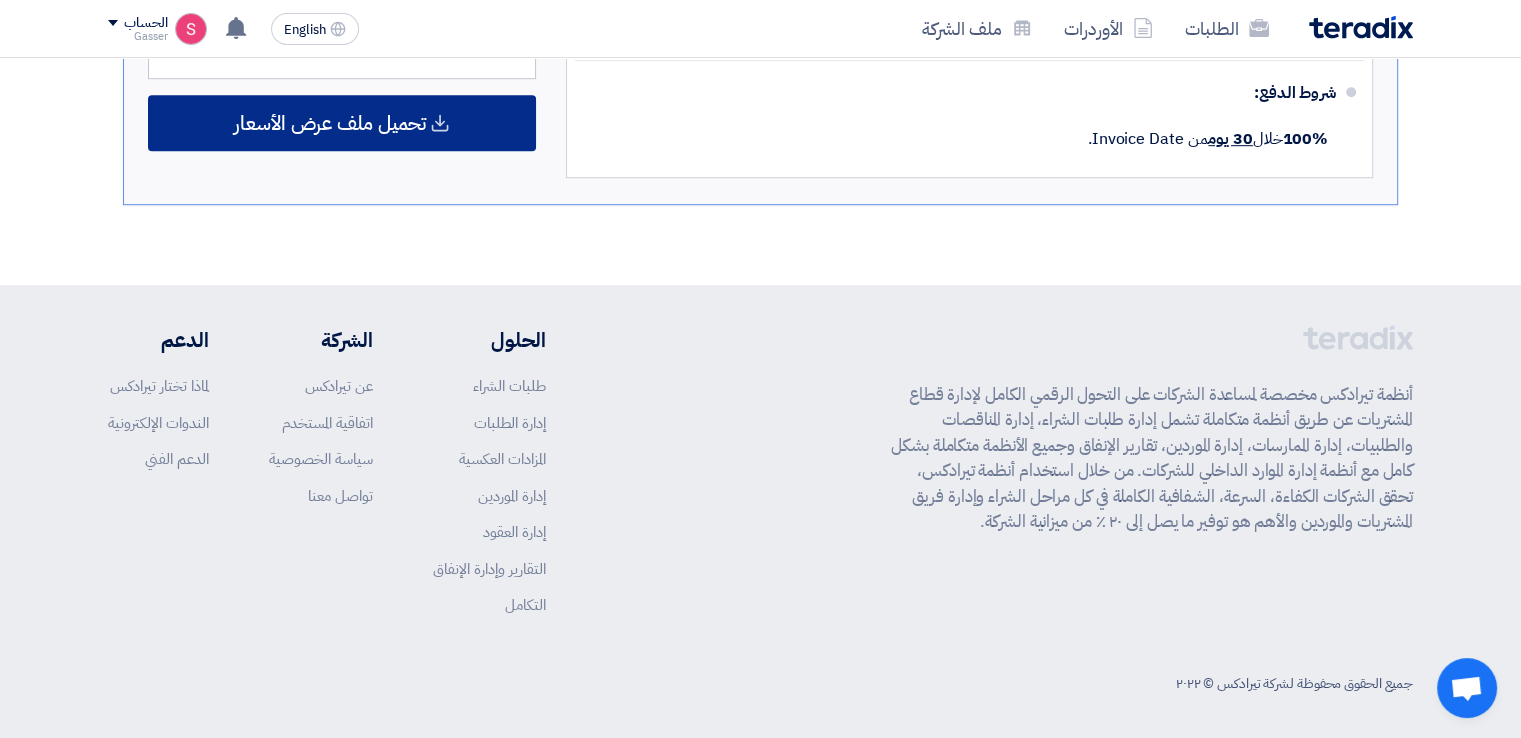
click at [423, 114] on span "تحميل ملف عرض الأسعار" at bounding box center [330, 123] width 192 height 18
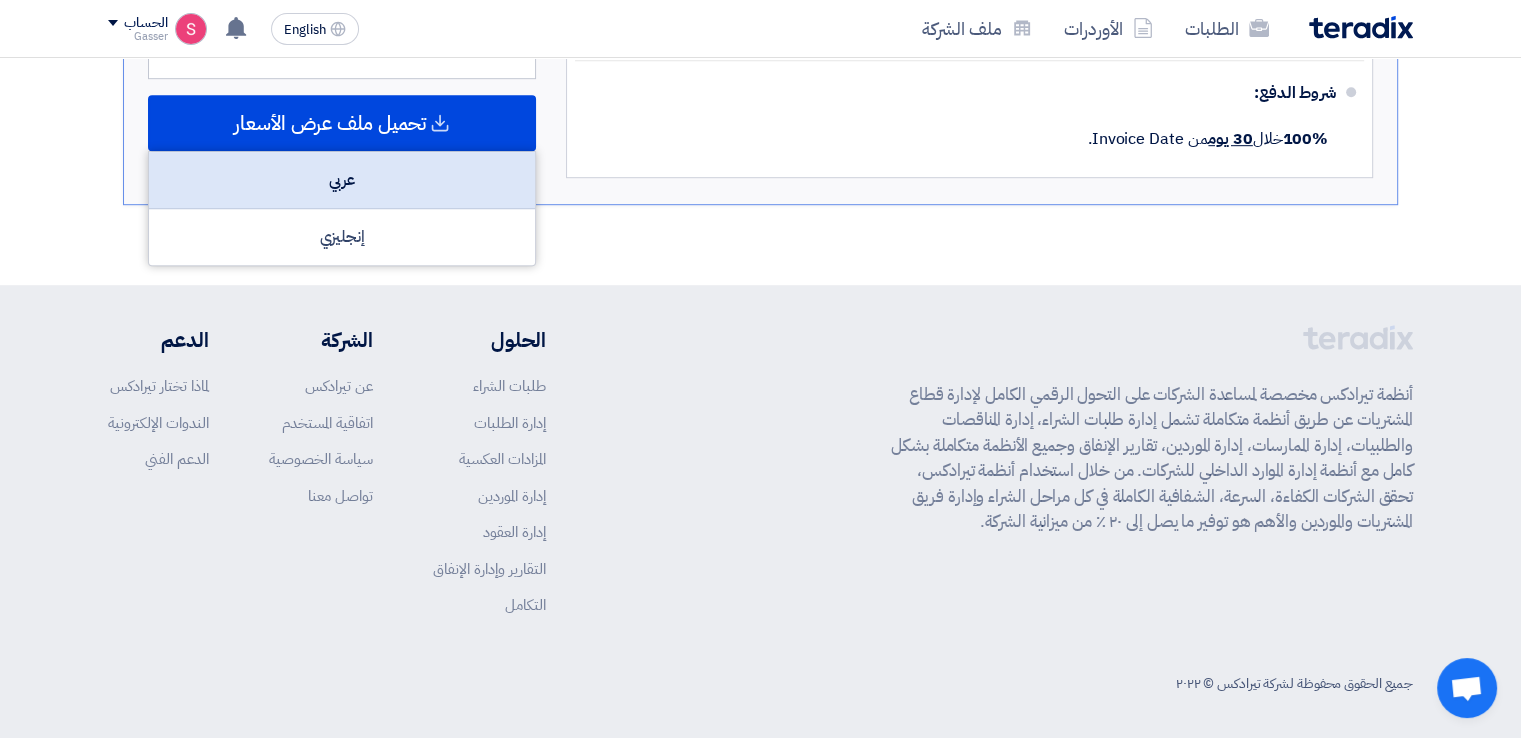
click at [448, 157] on div "عربي" at bounding box center [342, 180] width 386 height 57
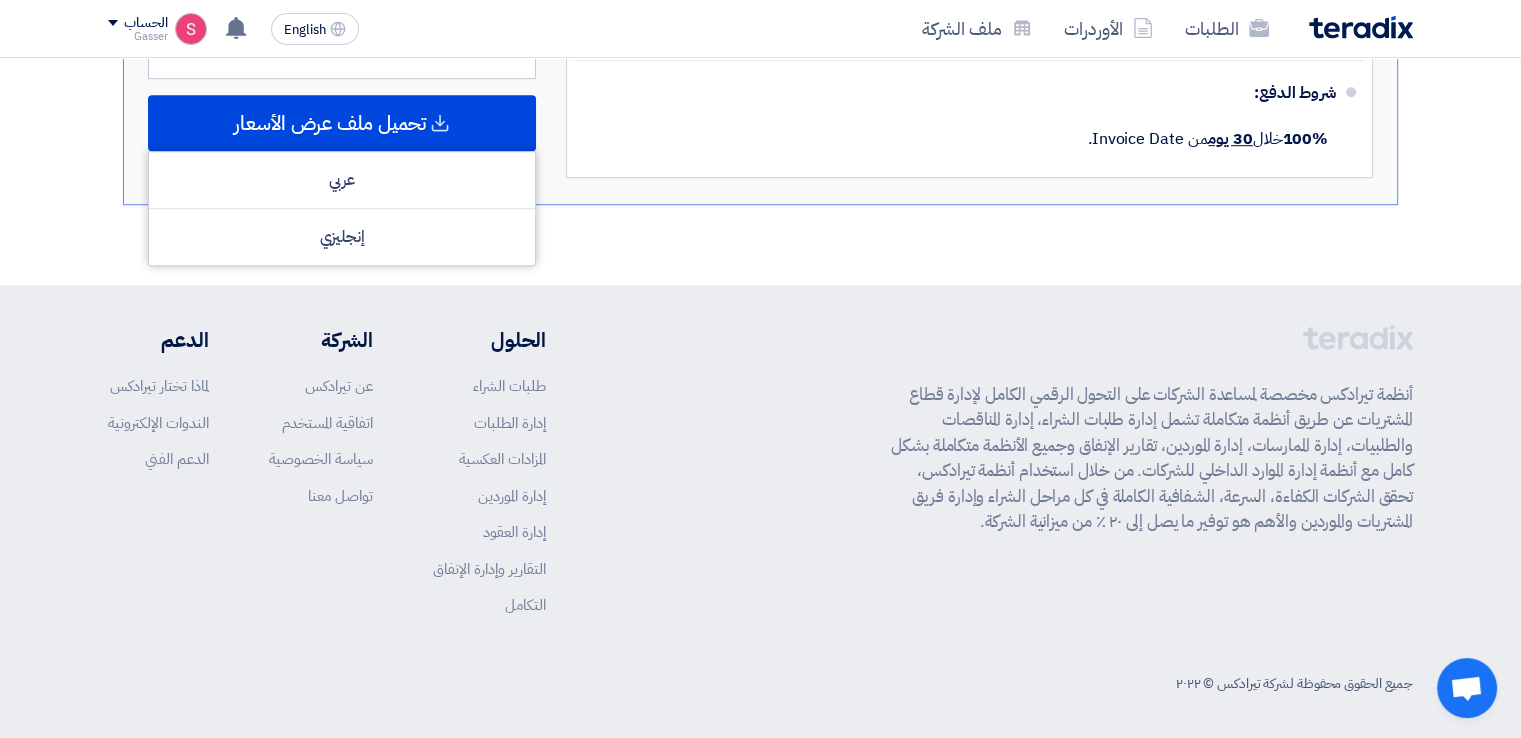
scroll to position [0, 0]
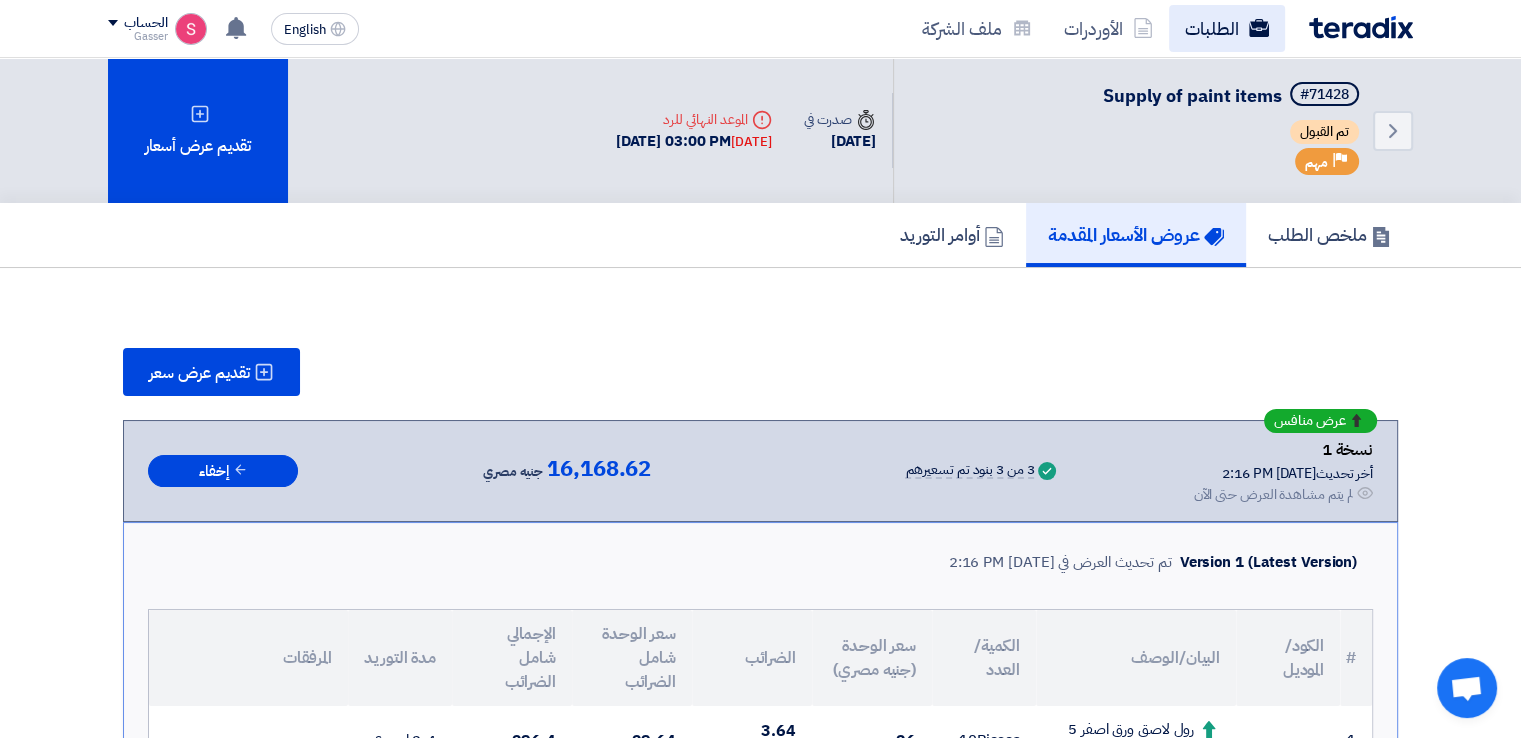
click at [1189, 41] on link "الطلبات" at bounding box center [1227, 28] width 116 height 47
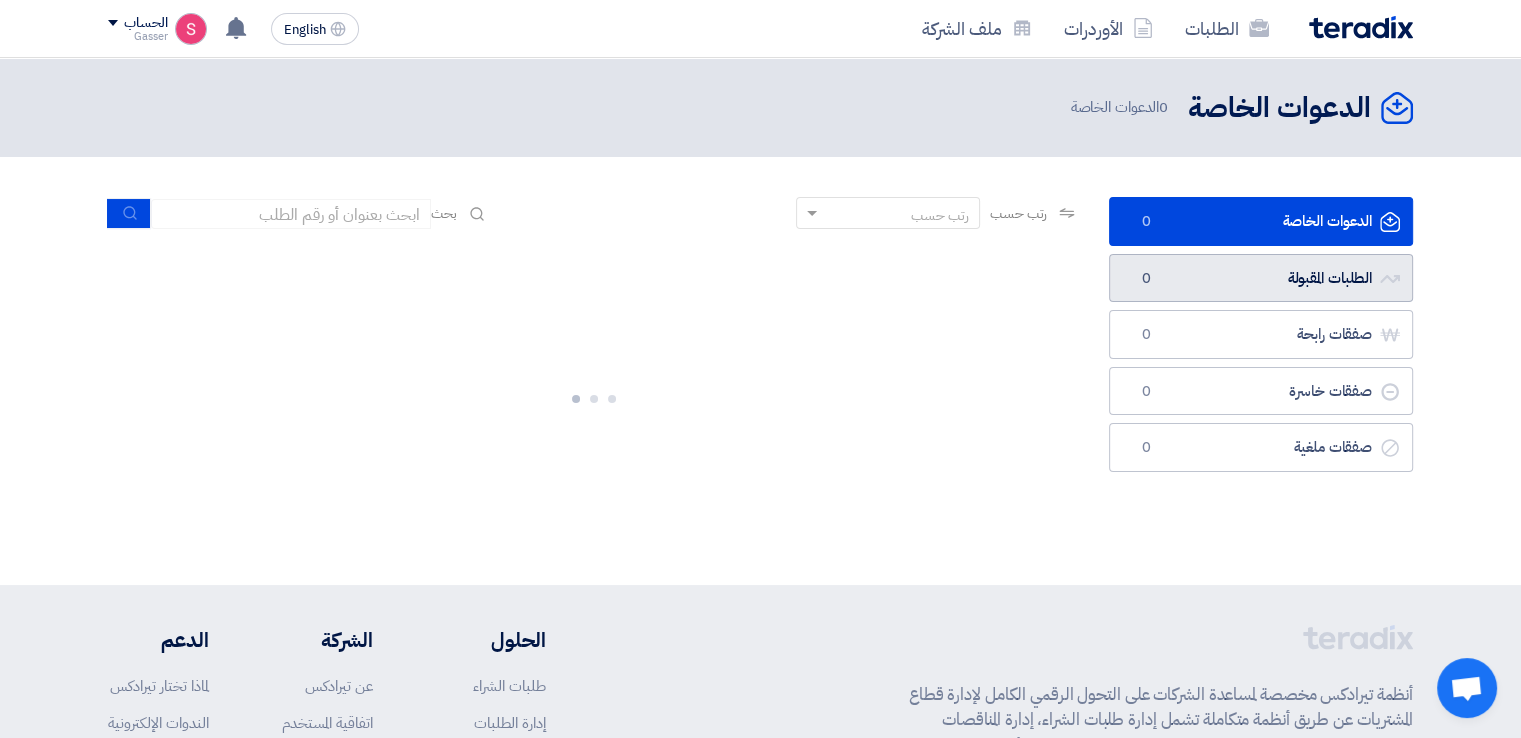
click at [1189, 287] on link "الطلبات المقبولة الطلبات المقبولة 0" at bounding box center [1261, 278] width 304 height 49
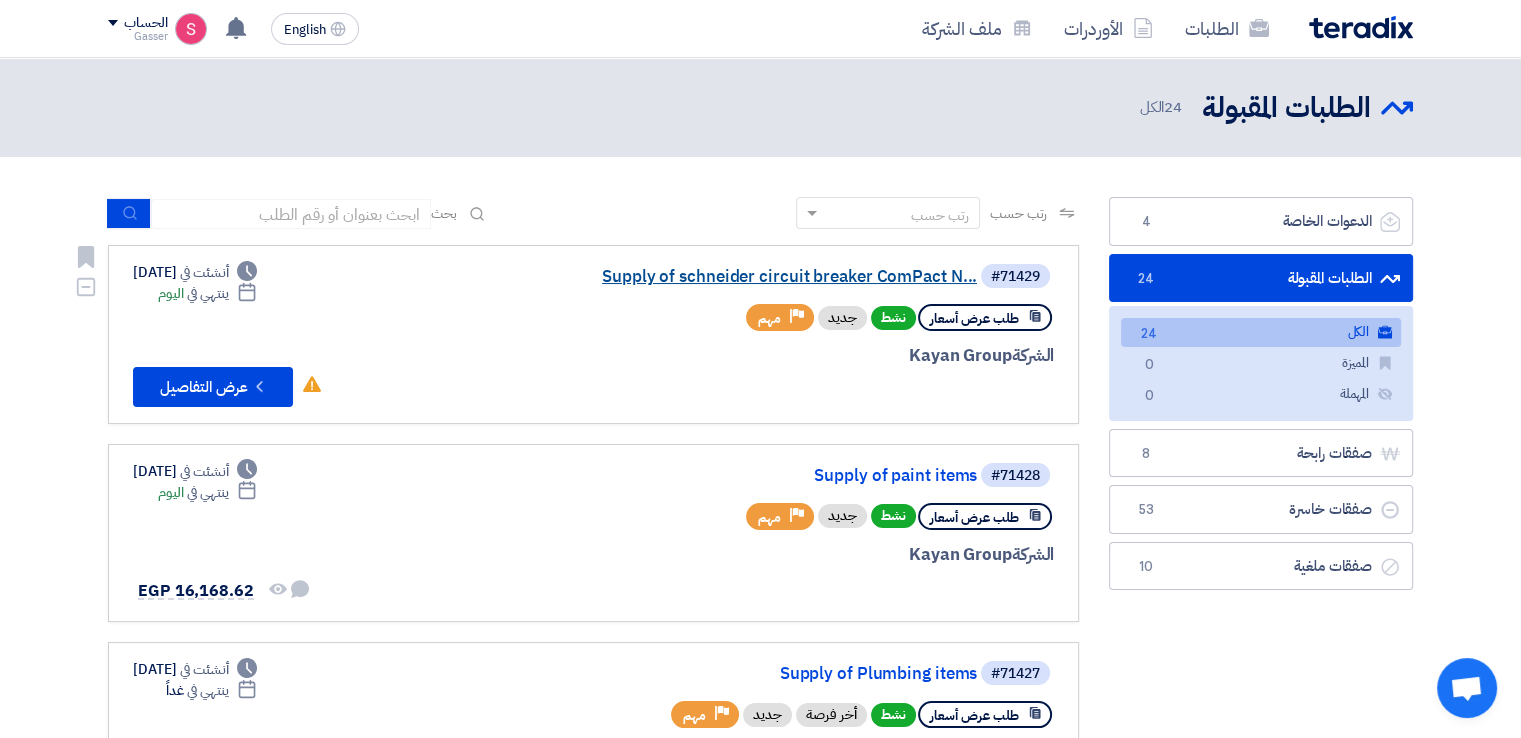
click at [937, 269] on link "Supply of schneider circuit breaker ComPact N..." at bounding box center [777, 277] width 400 height 18
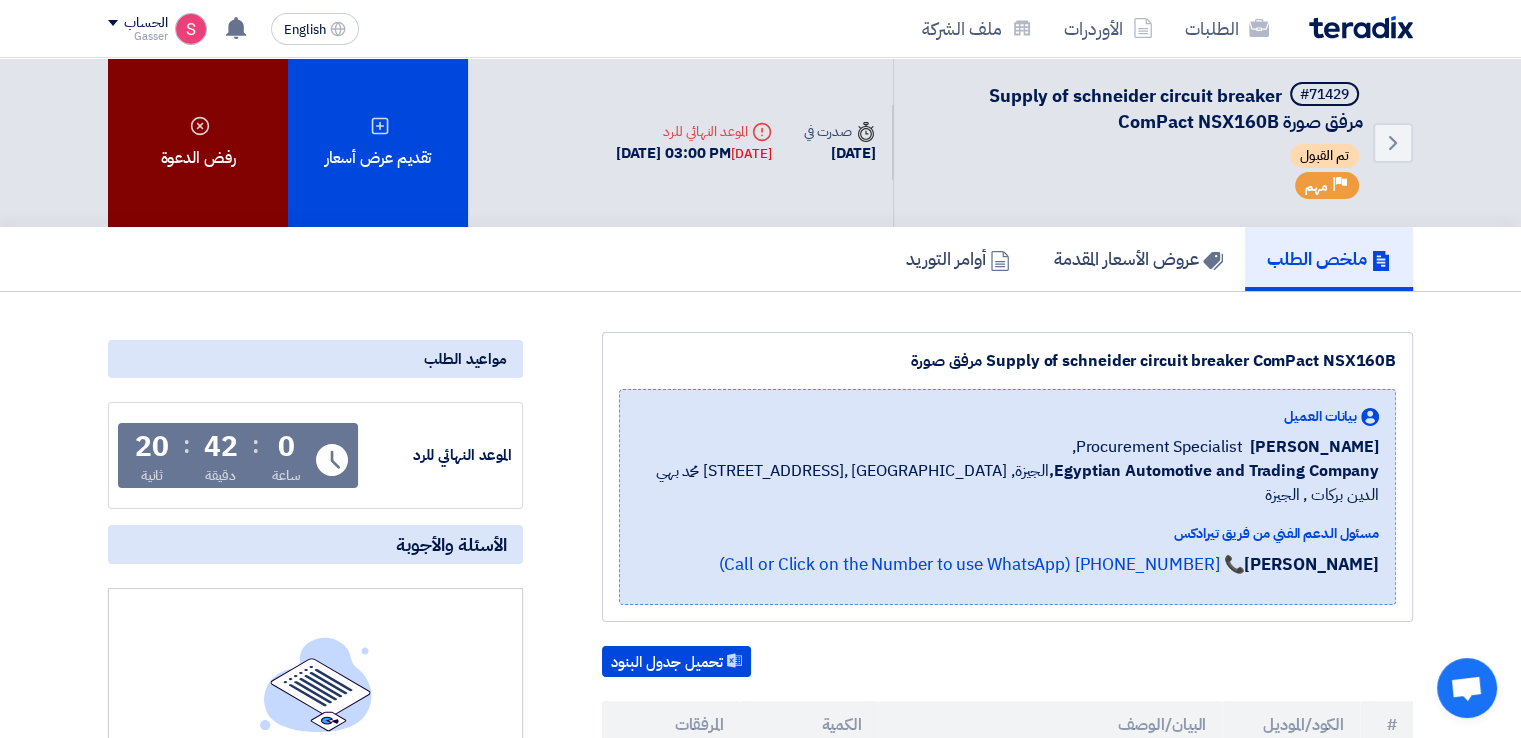
click at [209, 143] on div "رفض الدعوة" at bounding box center [198, 142] width 180 height 169
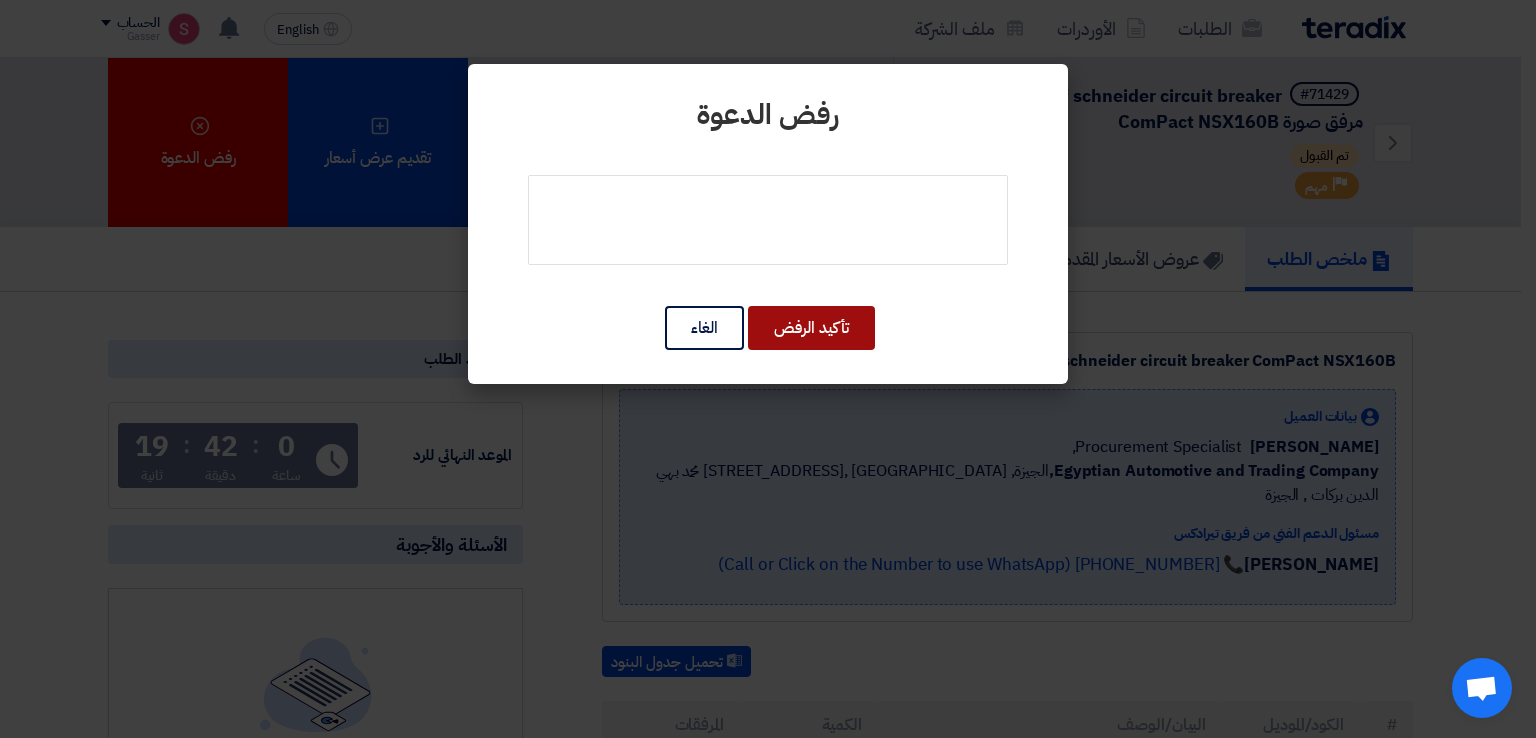
click at [822, 336] on button "تأكيد الرفض" at bounding box center [811, 328] width 127 height 44
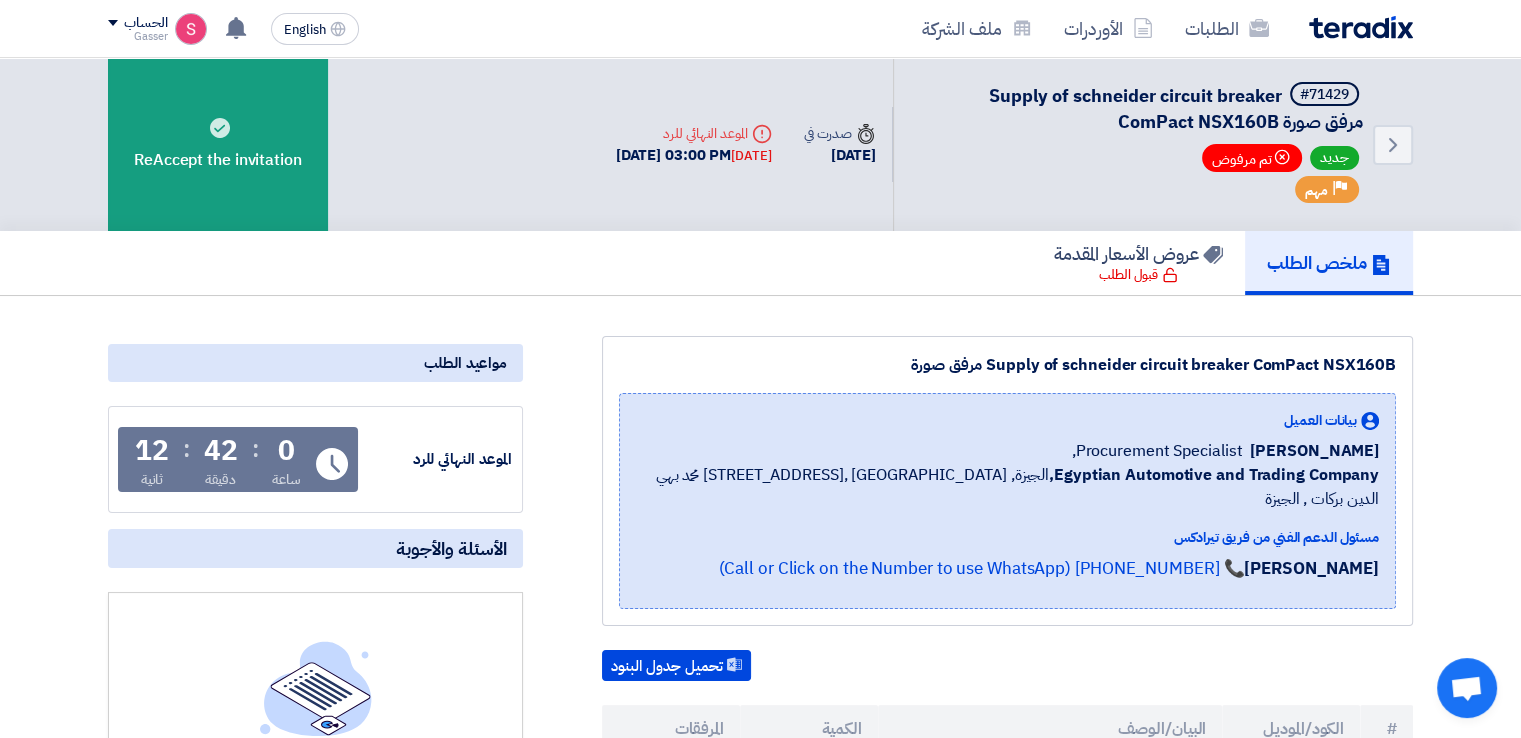
scroll to position [466, 0]
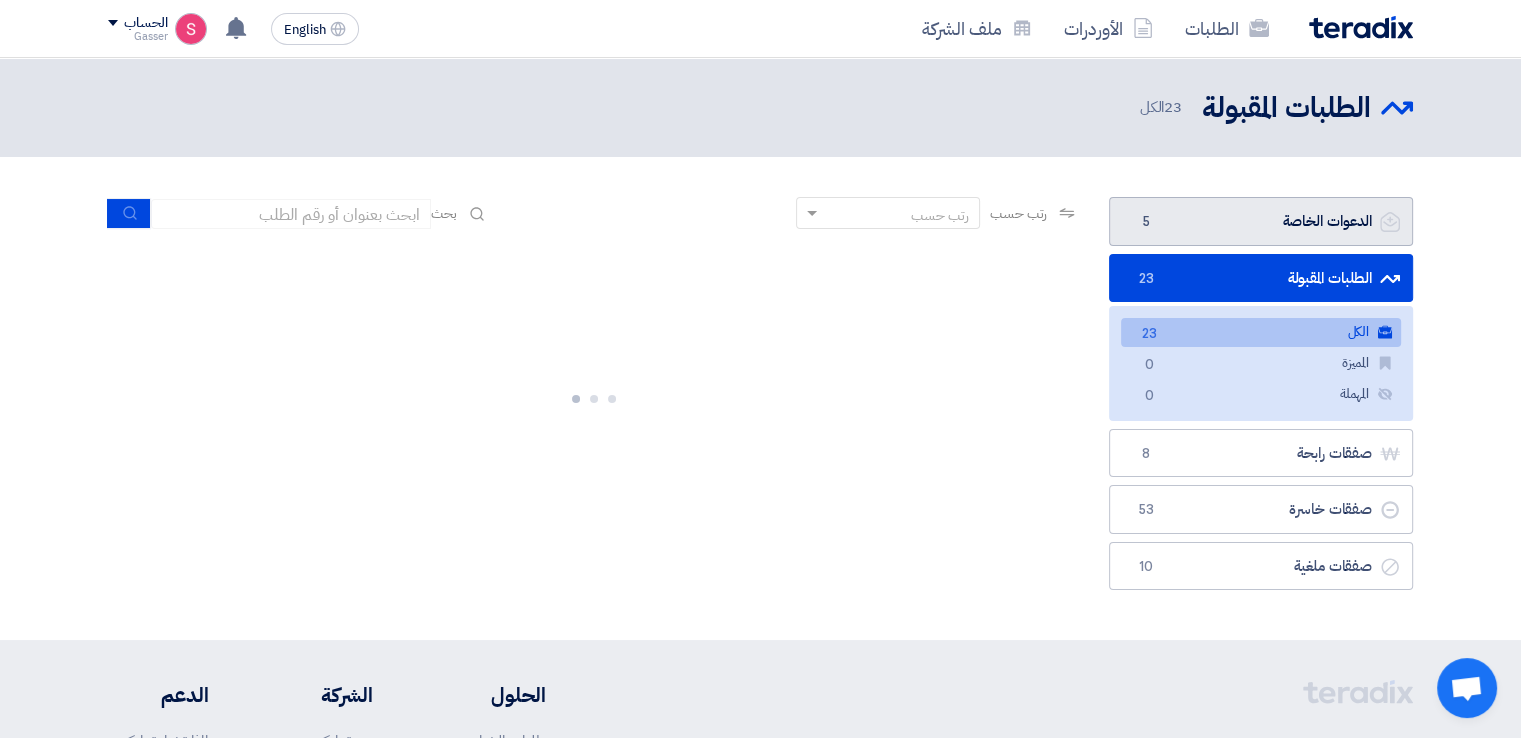
click at [1253, 217] on link "الدعوات الخاصة الدعوات الخاصة 5" at bounding box center [1261, 221] width 304 height 49
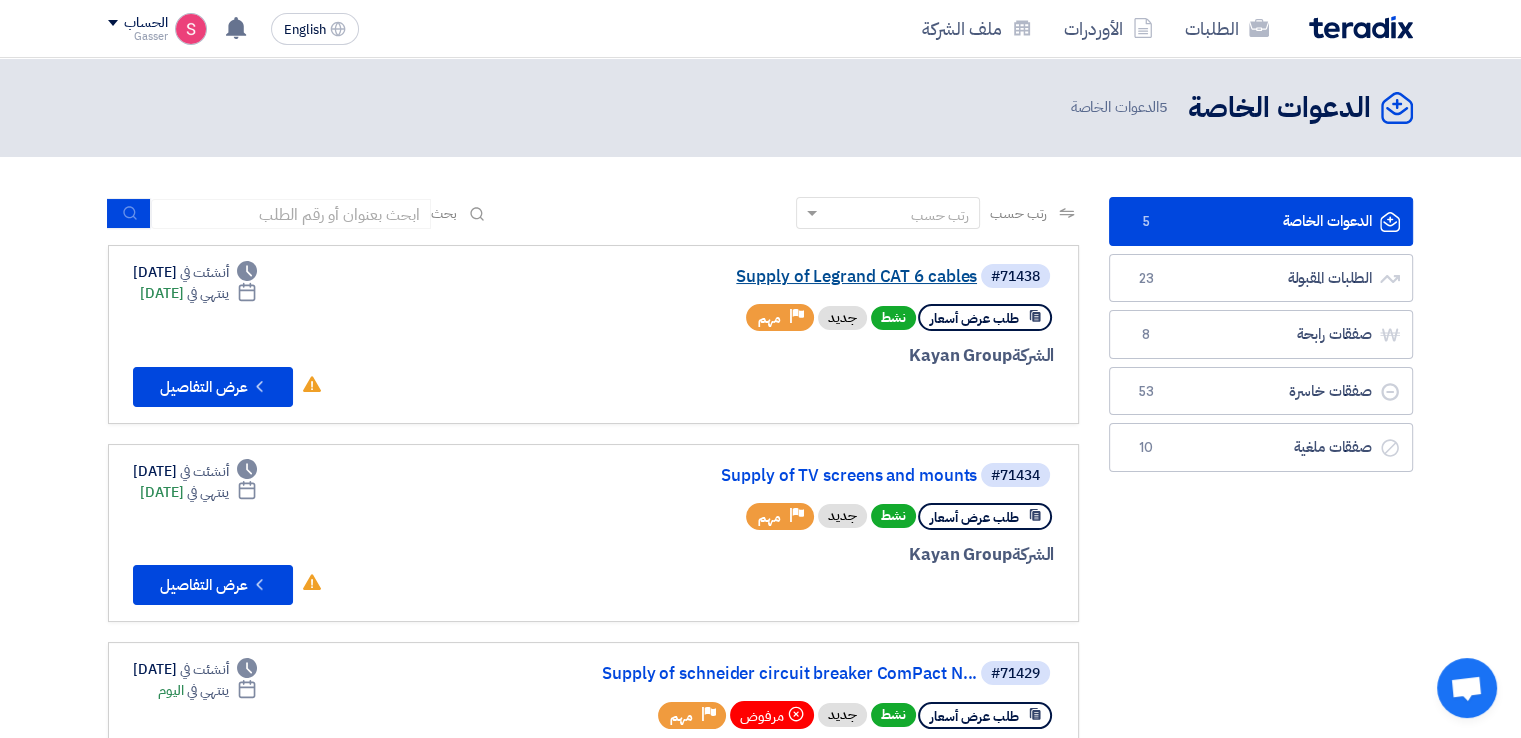
click at [952, 269] on link "Supply of Legrand CAT 6 cables" at bounding box center [777, 277] width 400 height 18
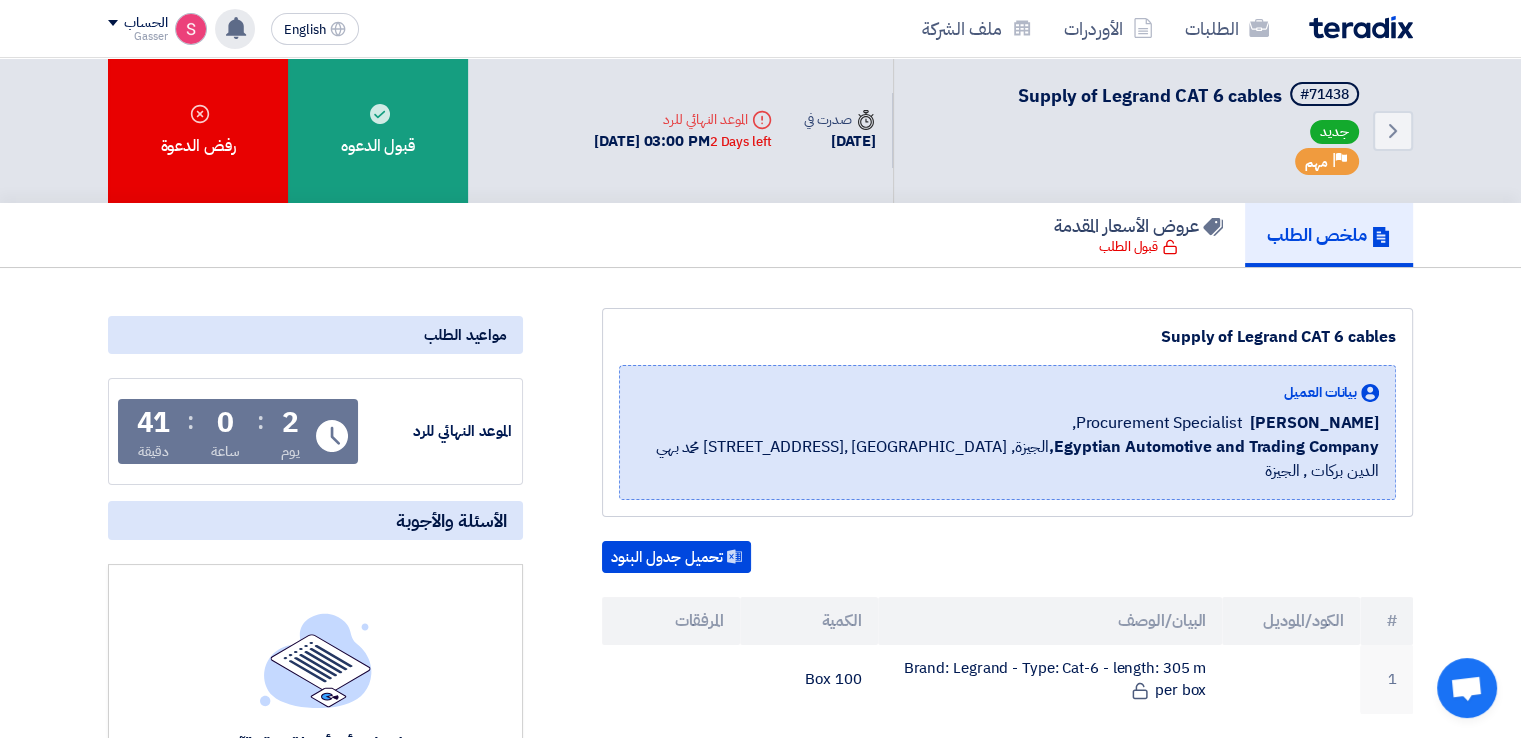
click at [237, 29] on use at bounding box center [236, 28] width 20 height 22
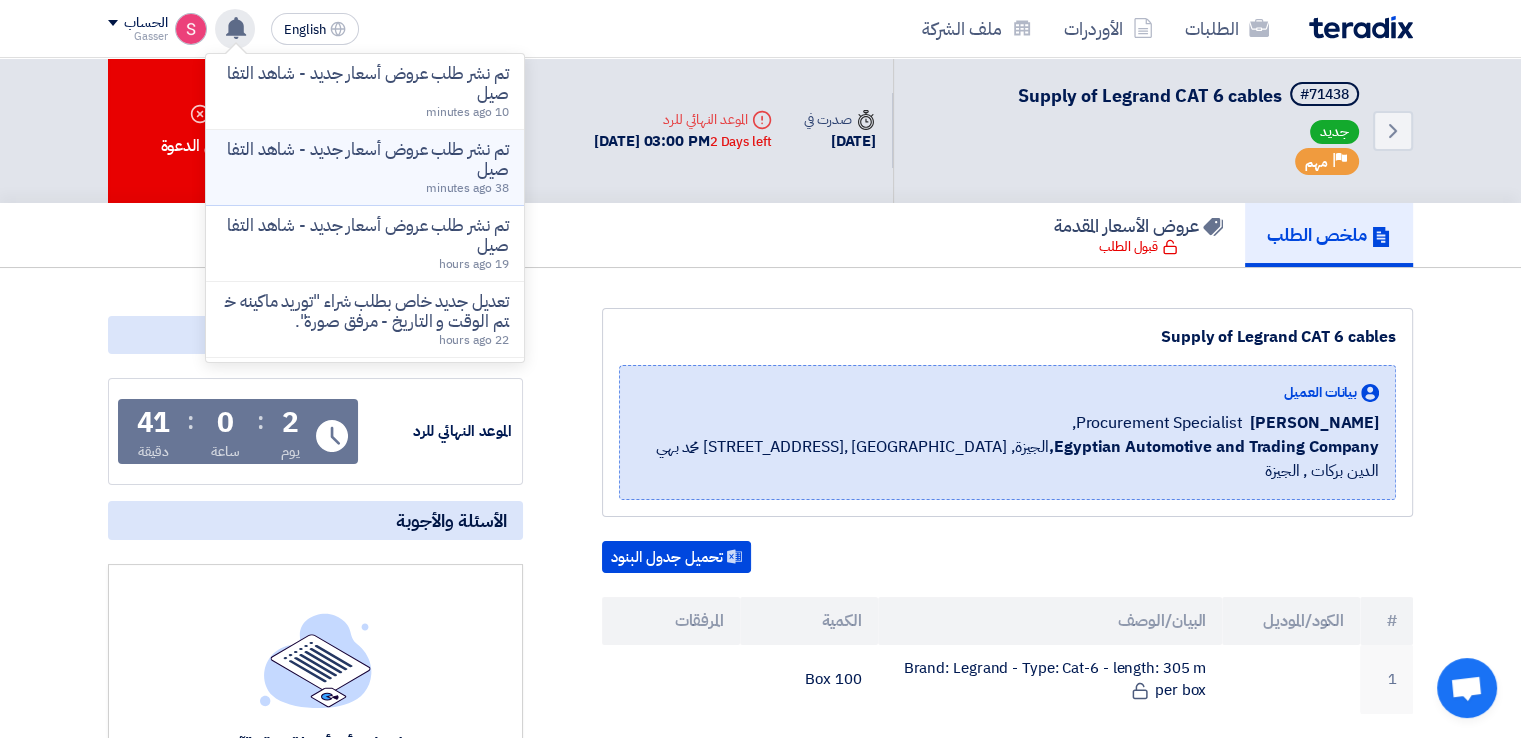
click at [436, 164] on p "تم نشر طلب عروض أسعار جديد - شاهد التفاصيل" at bounding box center [365, 160] width 286 height 40
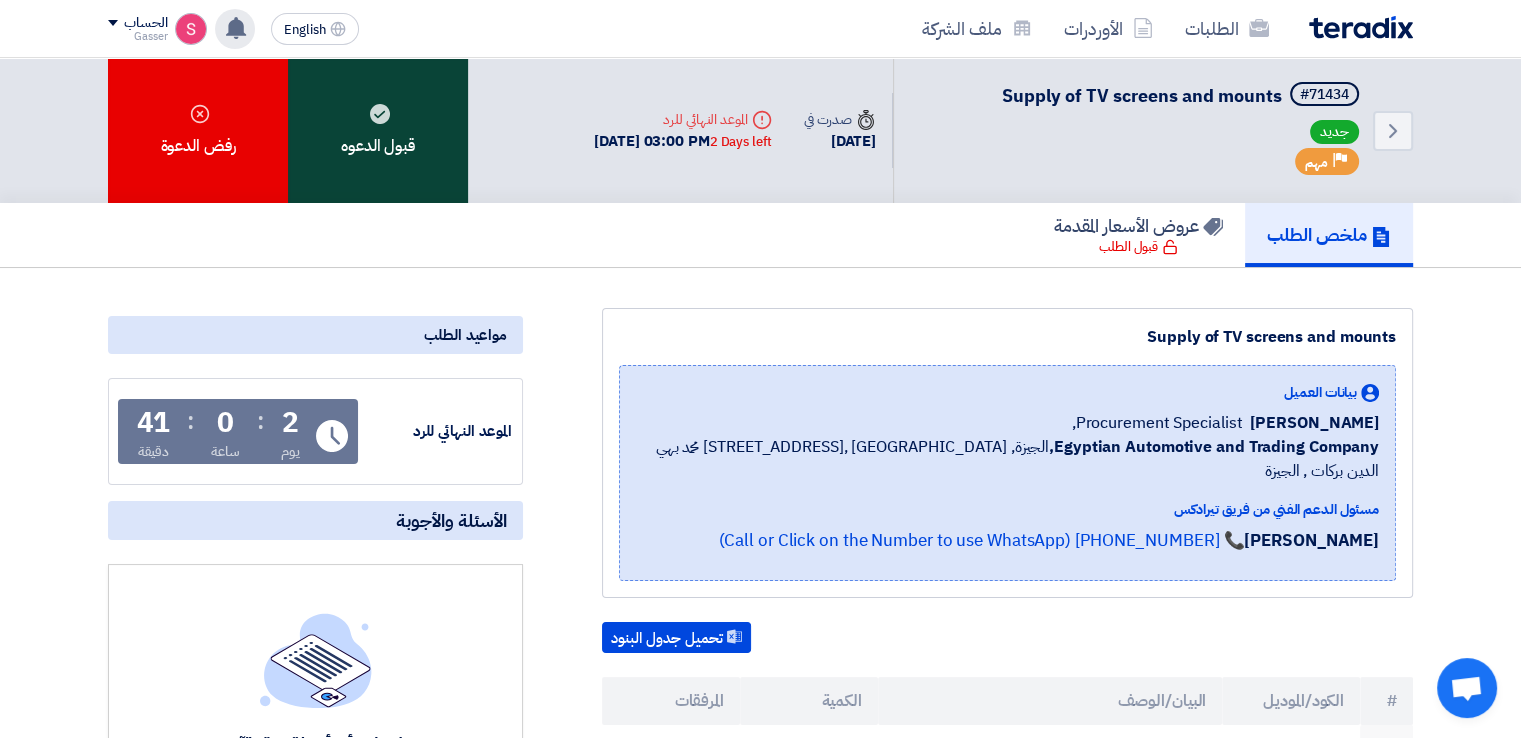
click at [385, 130] on div "قبول الدعوه" at bounding box center [378, 130] width 180 height 145
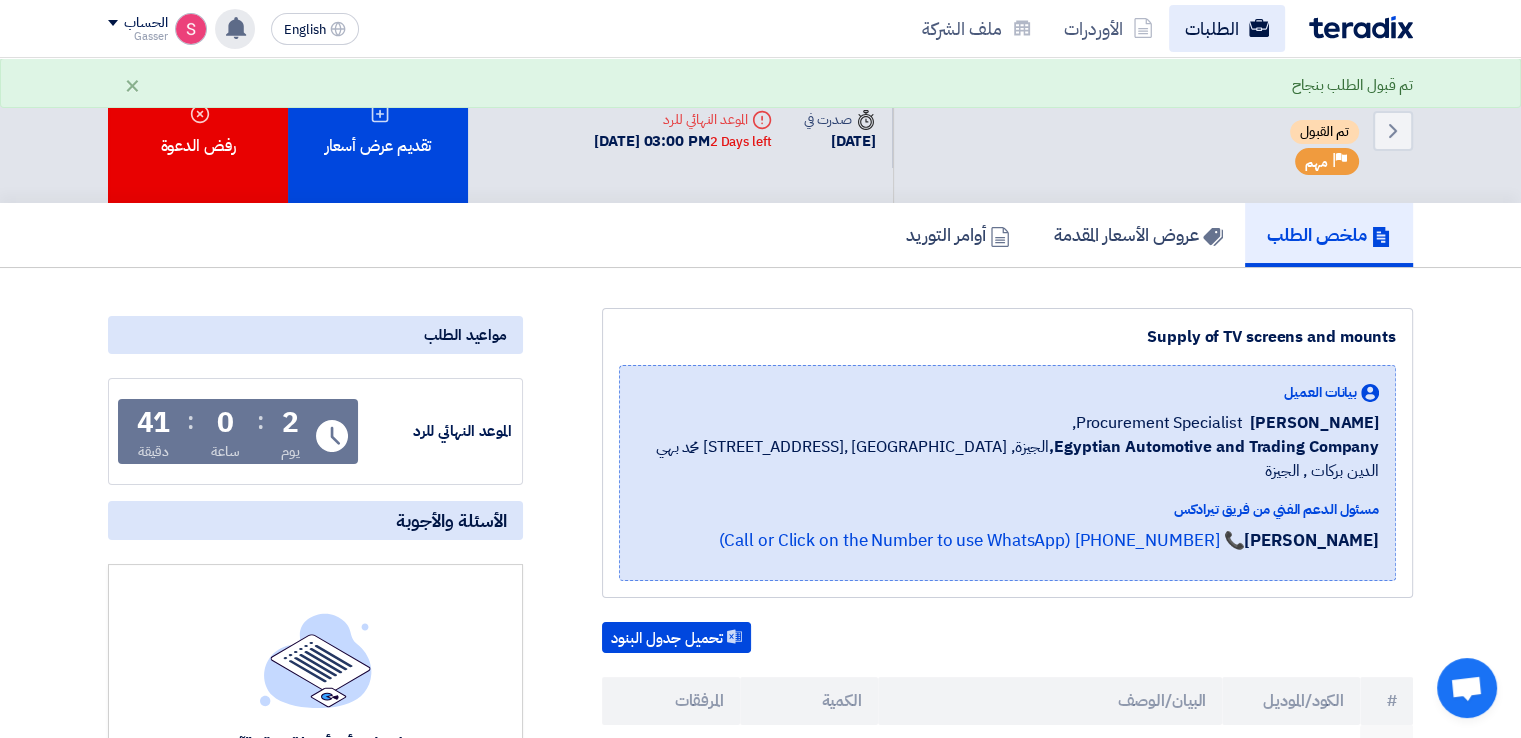
click at [1189, 21] on link "الطلبات" at bounding box center [1227, 28] width 116 height 47
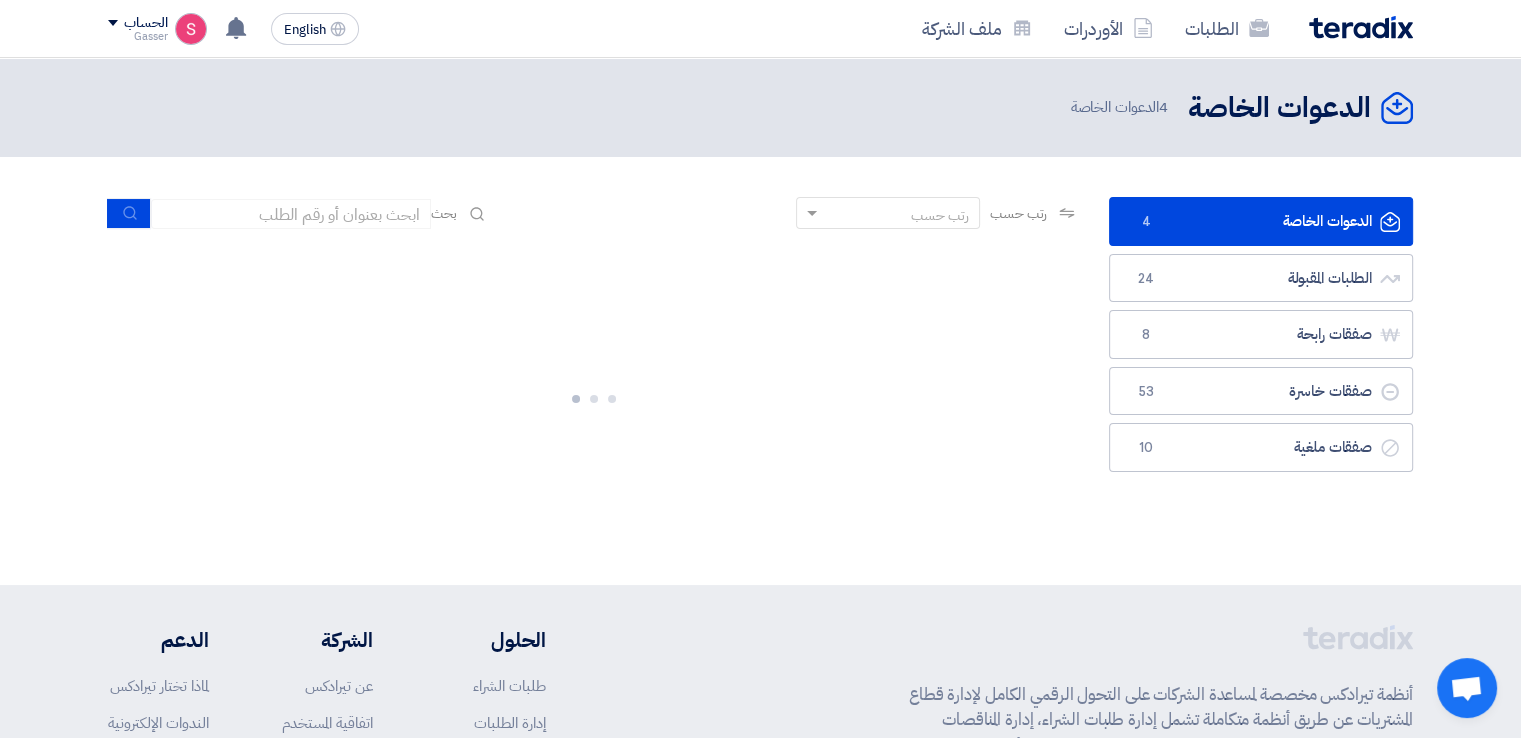
click at [1228, 203] on link "الدعوات الخاصة الدعوات الخاصة 4" at bounding box center [1261, 221] width 304 height 49
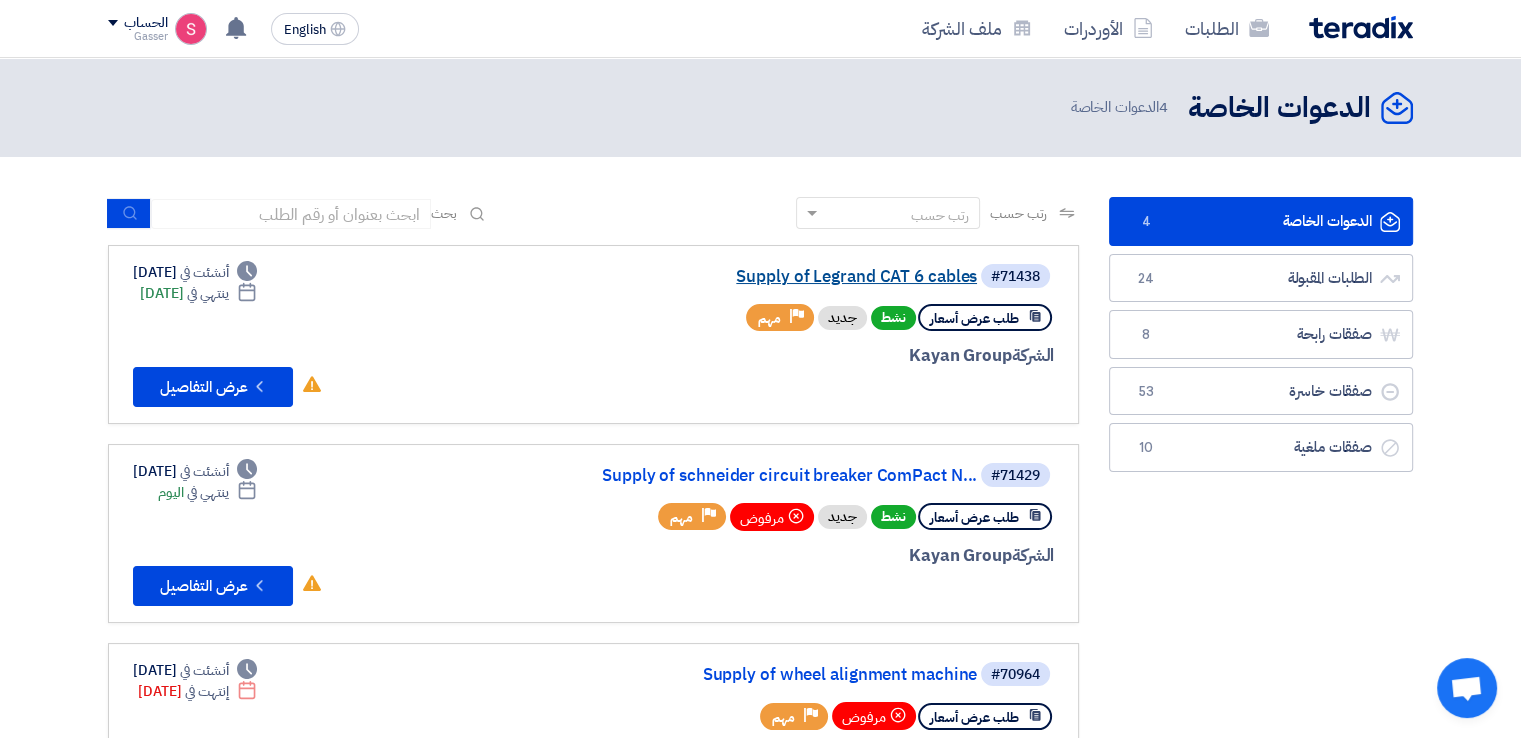
click at [900, 273] on link "Supply of Legrand CAT 6 cables" at bounding box center [777, 277] width 400 height 18
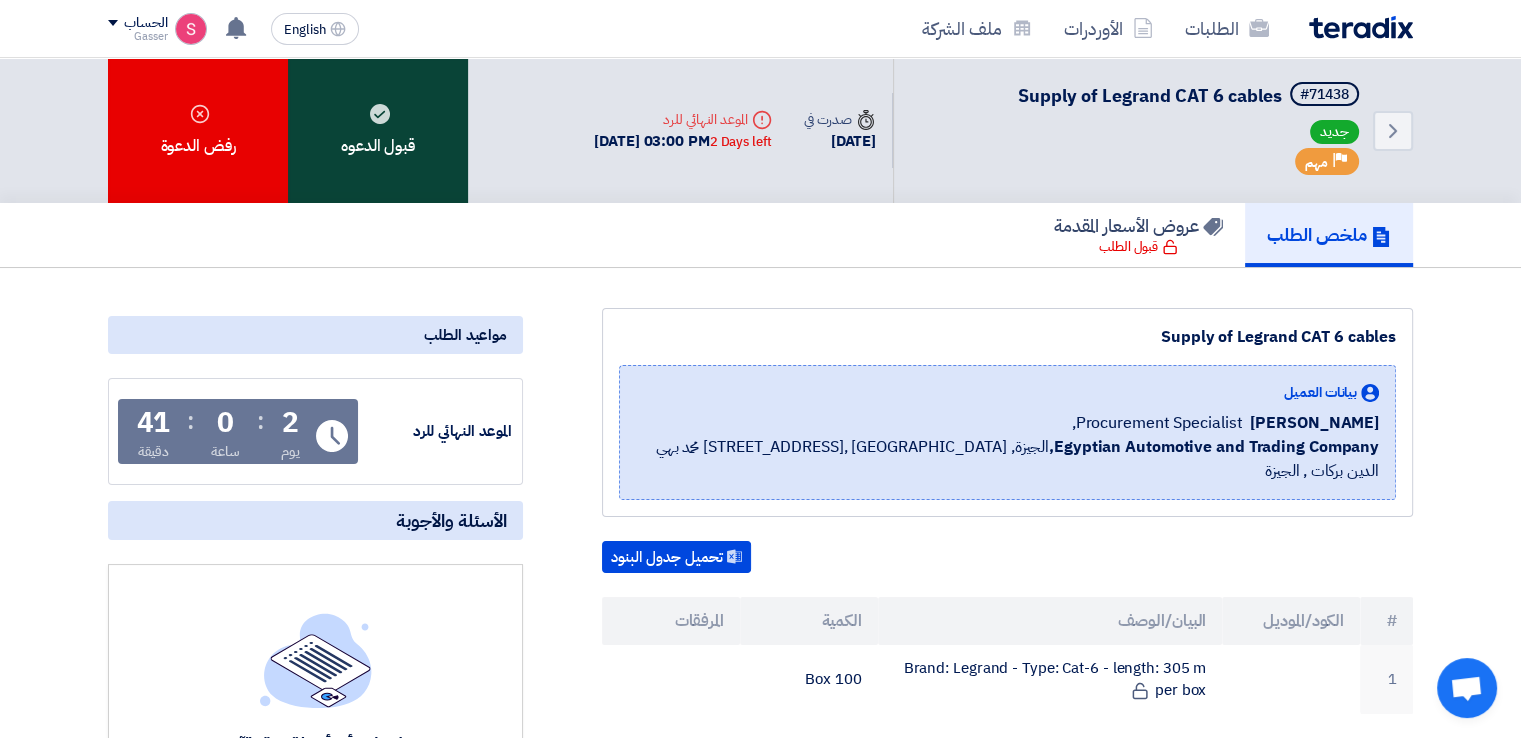
click at [388, 137] on div "قبول الدعوه" at bounding box center [378, 130] width 180 height 145
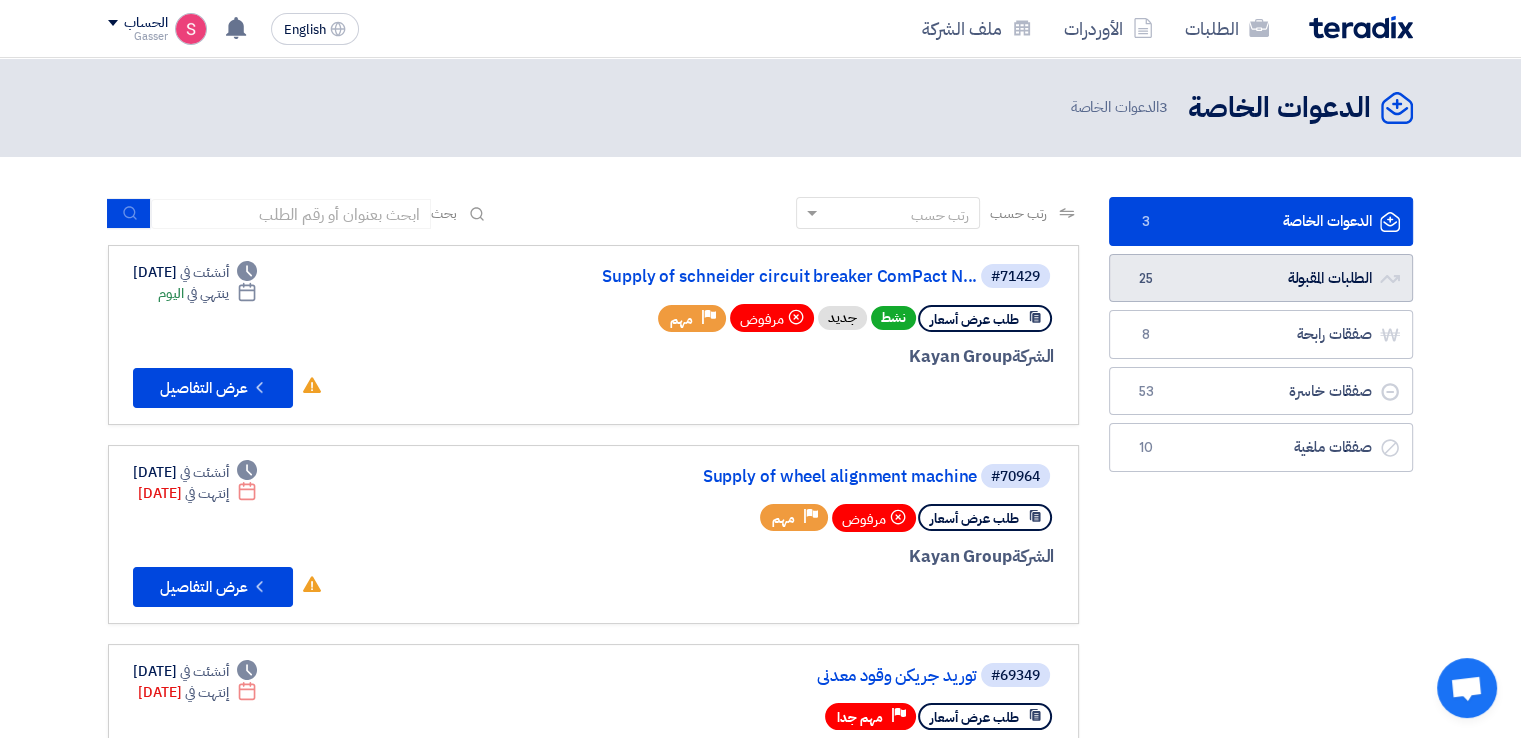
click at [1154, 283] on span "25" at bounding box center [1146, 279] width 24 height 20
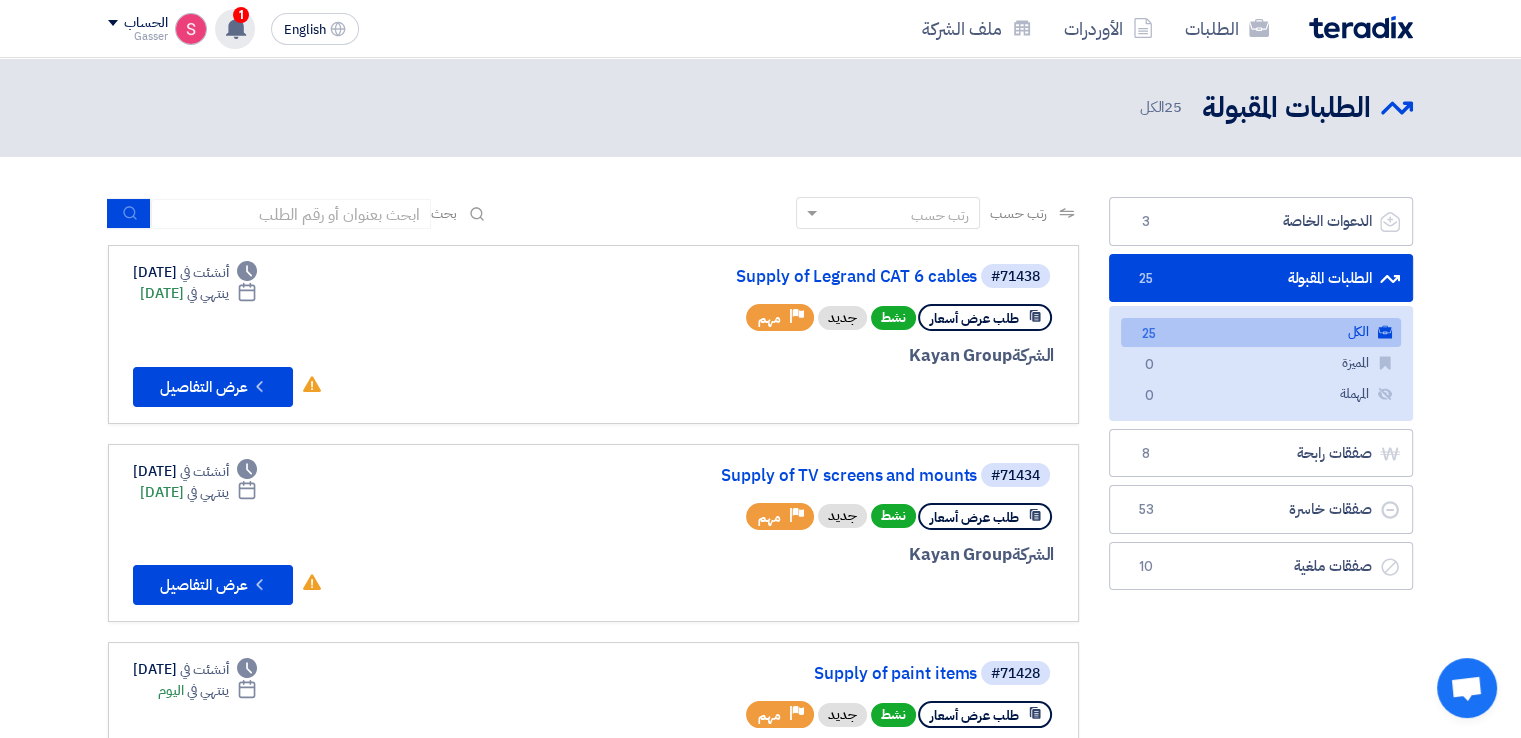
click at [229, 21] on icon at bounding box center [236, 28] width 22 height 22
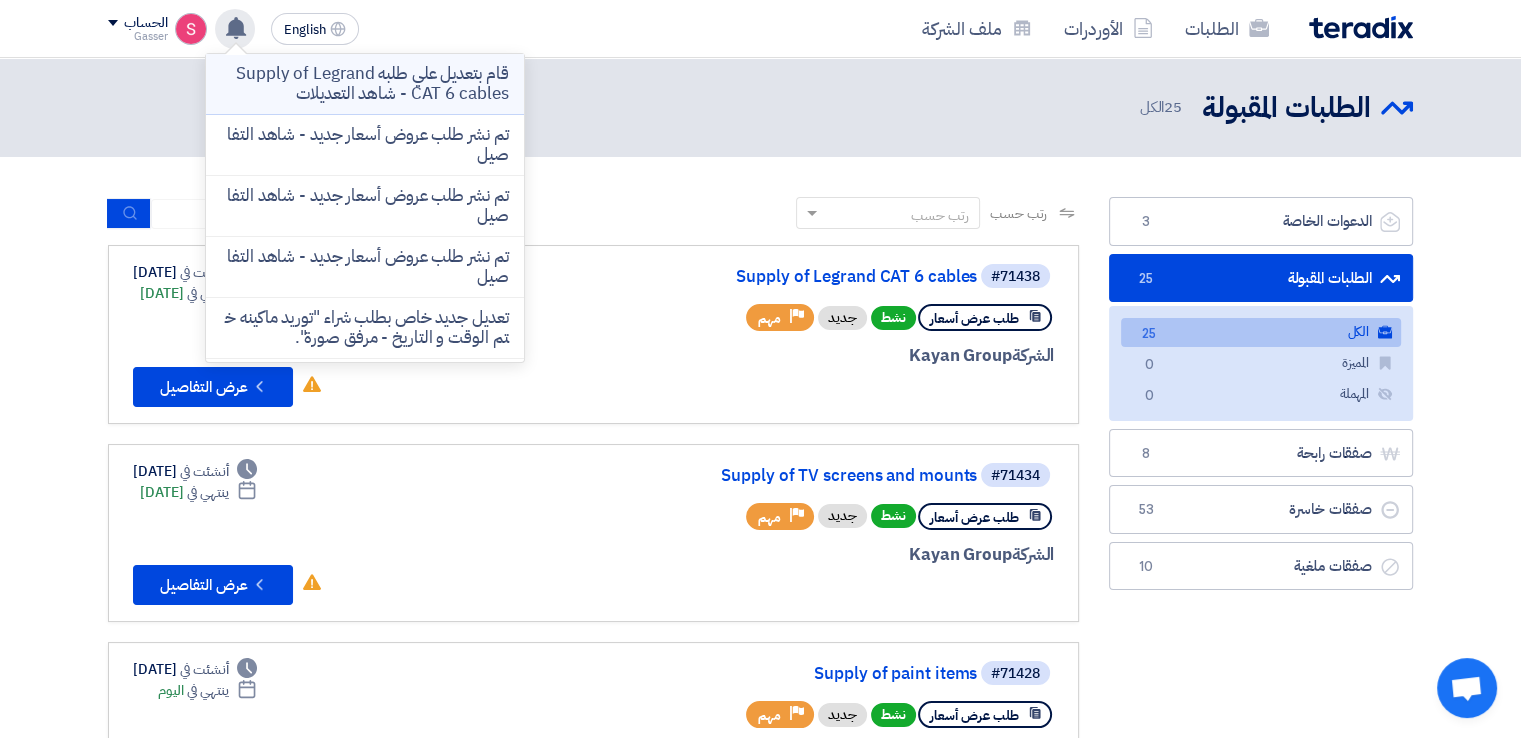
click at [464, 77] on p "قام بتعديل علي طلبه Supply of Legrand CAT 6 cables - شاهد التعديلات" at bounding box center [365, 84] width 286 height 40
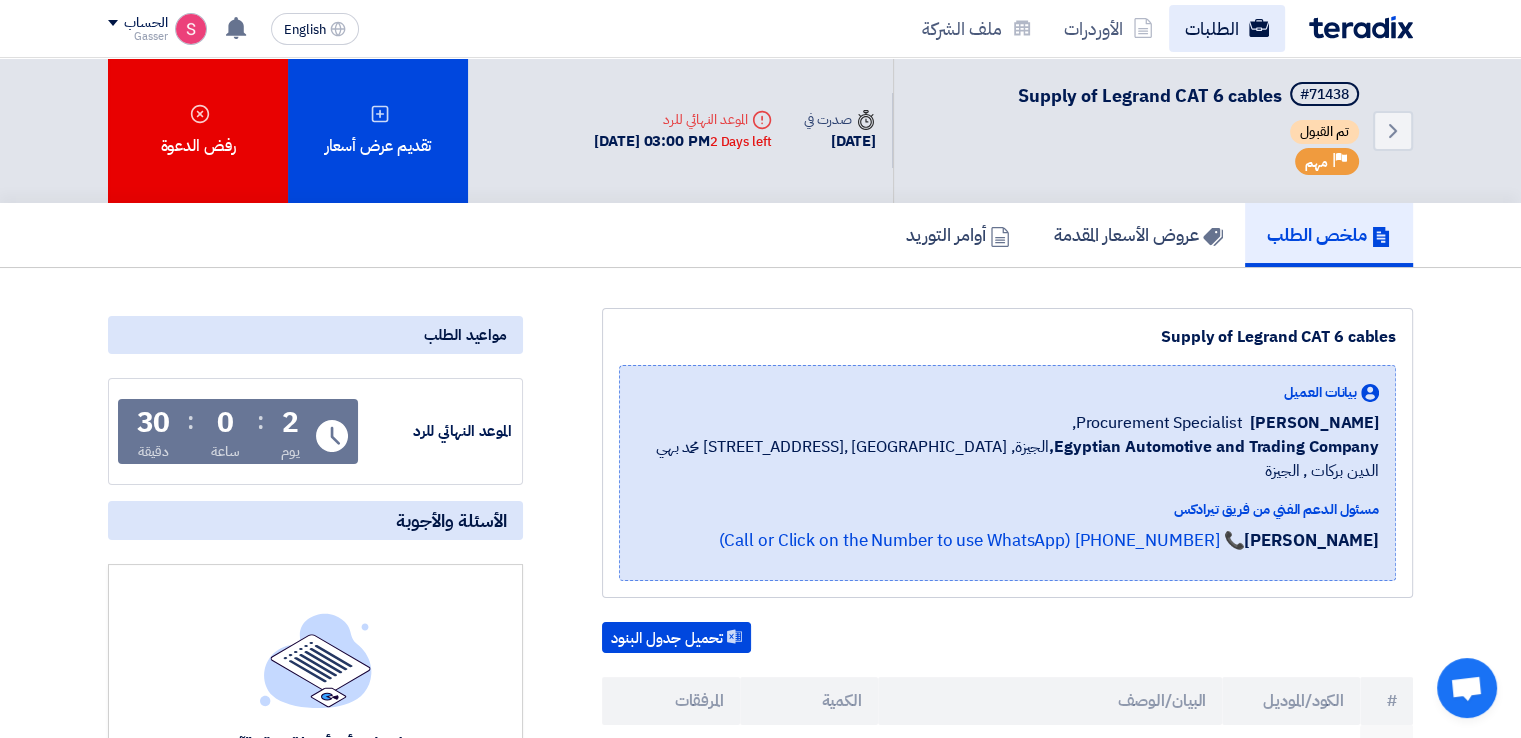
click at [1227, 31] on link "الطلبات" at bounding box center [1227, 28] width 116 height 47
